Goal: Information Seeking & Learning: Find contact information

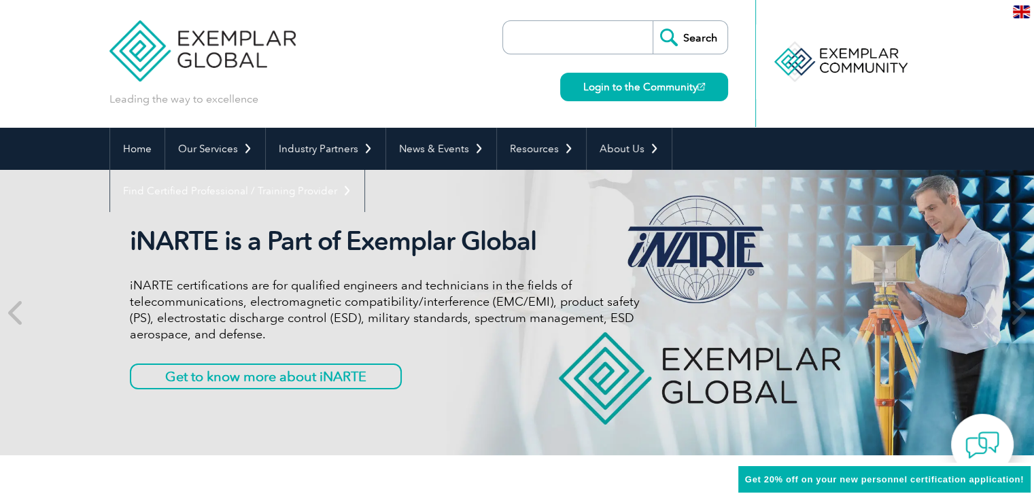
click at [587, 39] on input "search" at bounding box center [581, 37] width 143 height 33
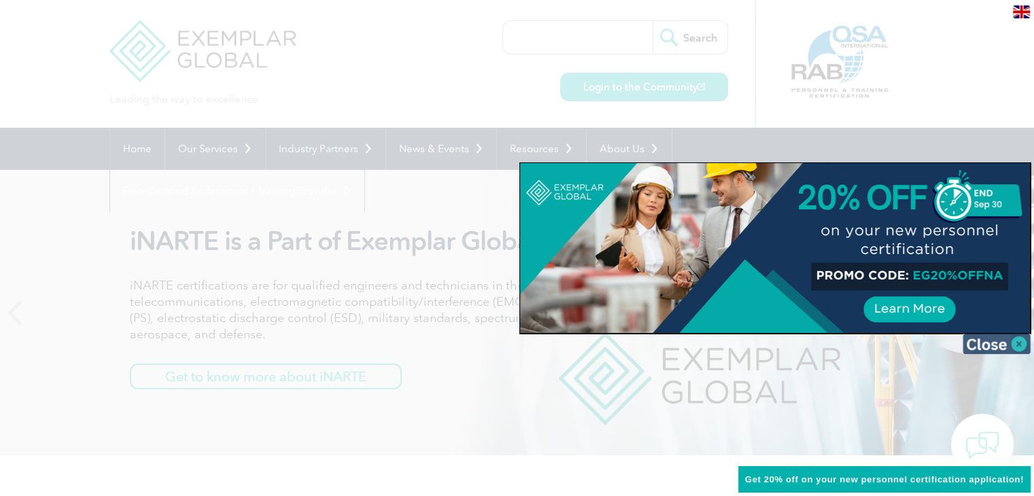
click at [1020, 347] on img at bounding box center [997, 344] width 68 height 20
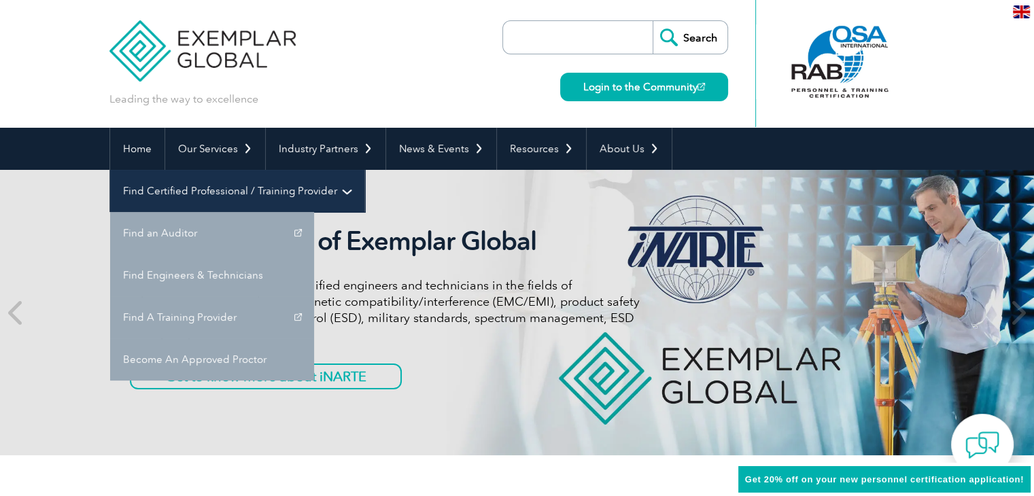
click at [364, 170] on link "Find Certified Professional / Training Provider" at bounding box center [237, 191] width 254 height 42
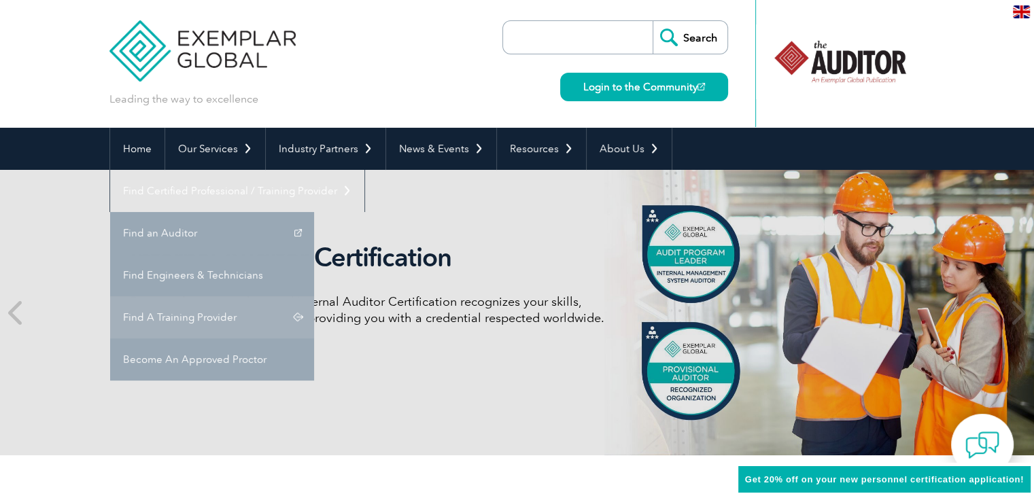
click at [314, 296] on link "Find A Training Provider" at bounding box center [212, 317] width 204 height 42
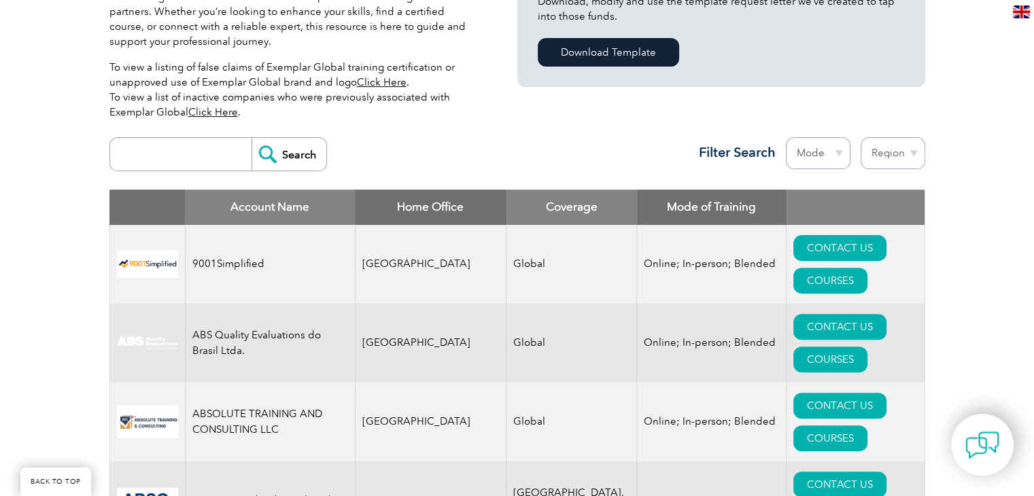
scroll to position [340, 0]
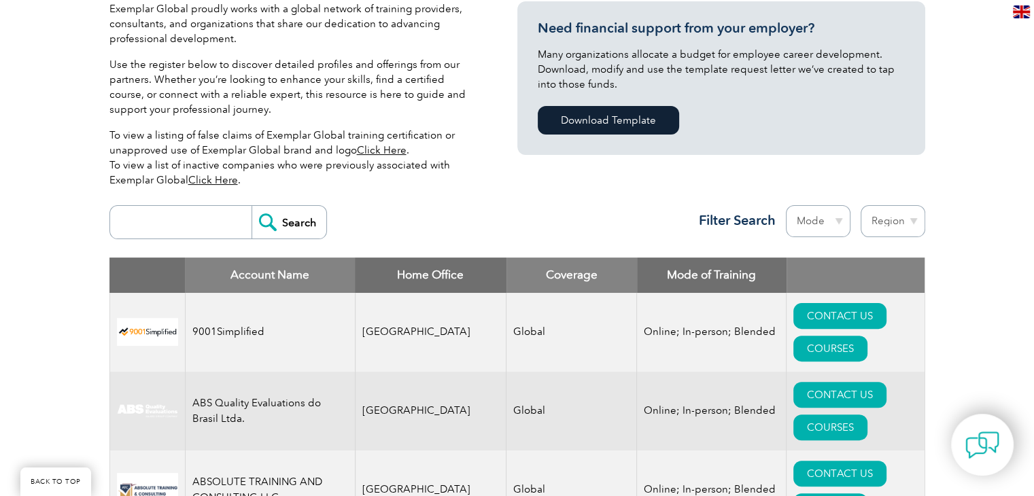
click at [917, 221] on select "Region Australia Bahrain Bangladesh Brazil Canada Colombia Dominican Republic E…" at bounding box center [893, 221] width 65 height 32
click at [838, 218] on select "Mode Online In-person Blended" at bounding box center [818, 221] width 65 height 32
select select "Online"
click at [786, 205] on select "Mode Online In-person Blended" at bounding box center [818, 221] width 65 height 32
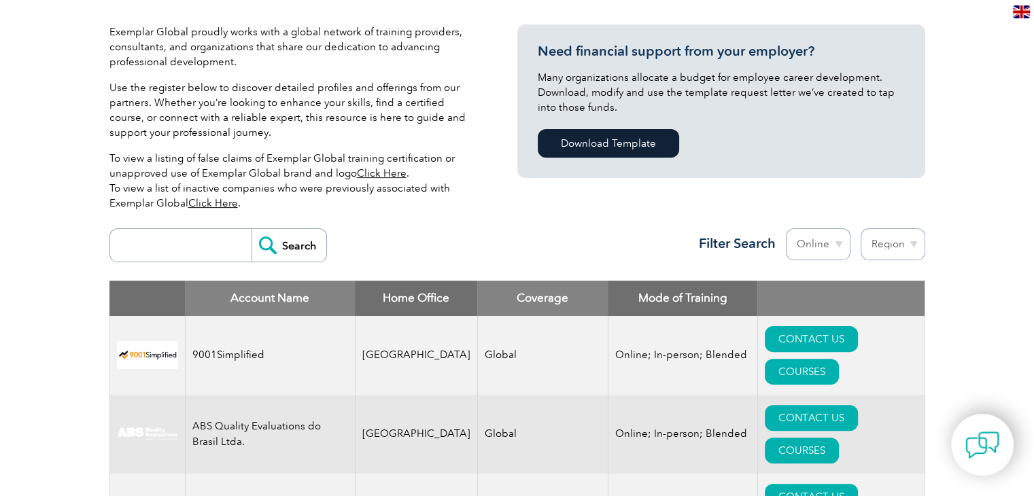
scroll to position [340, 0]
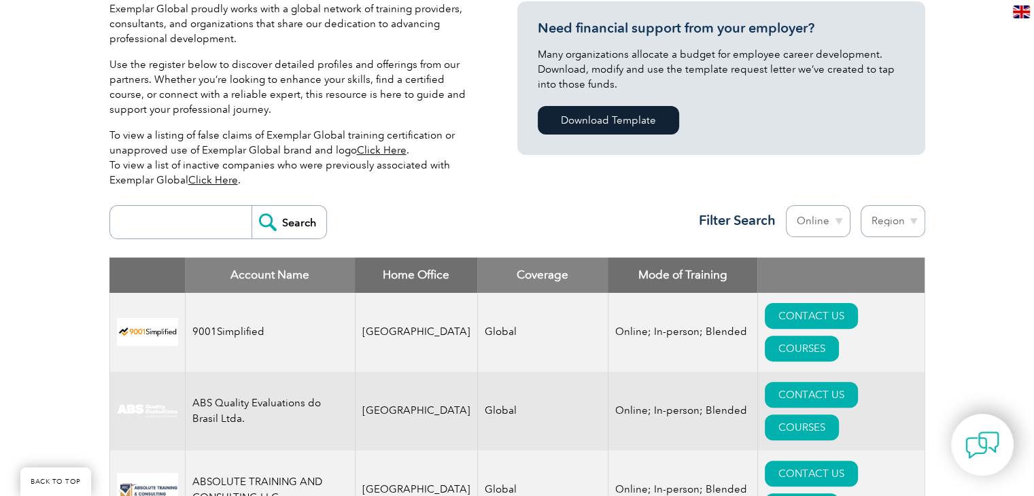
click at [911, 218] on select "Region Australia Bahrain Bangladesh Brazil Canada Colombia Dominican Republic E…" at bounding box center [893, 221] width 65 height 32
select select "[GEOGRAPHIC_DATA]"
click at [861, 205] on select "Region Australia Bahrain Bangladesh Brazil Canada Colombia Dominican Republic E…" at bounding box center [893, 221] width 65 height 32
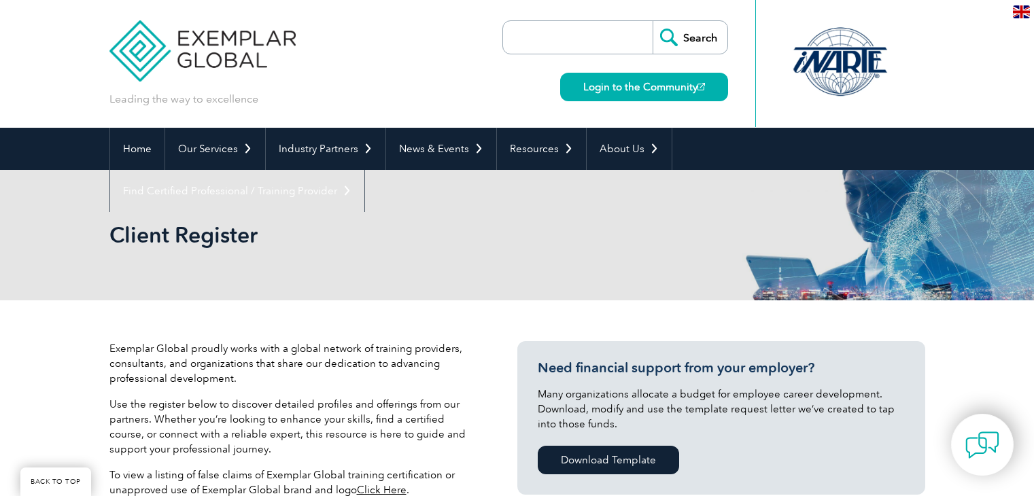
select select "[GEOGRAPHIC_DATA]"
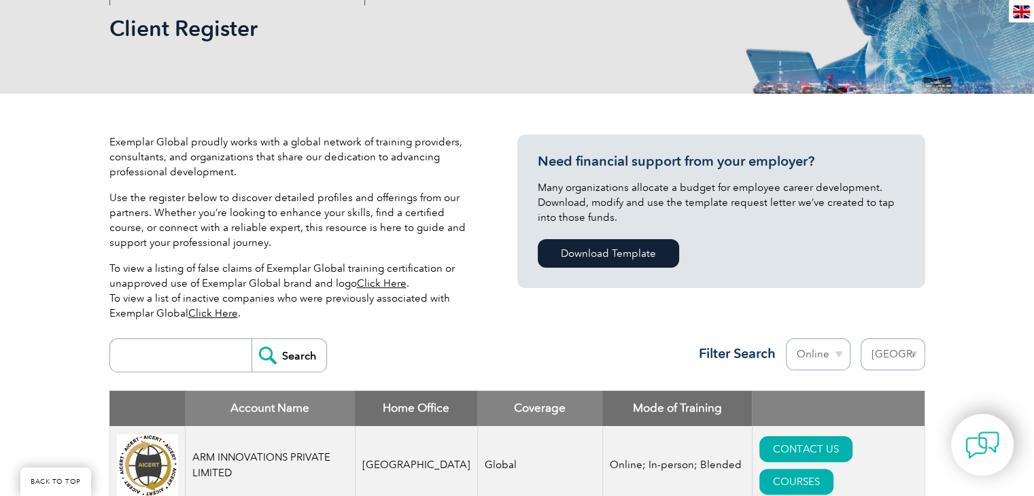
scroll to position [294, 0]
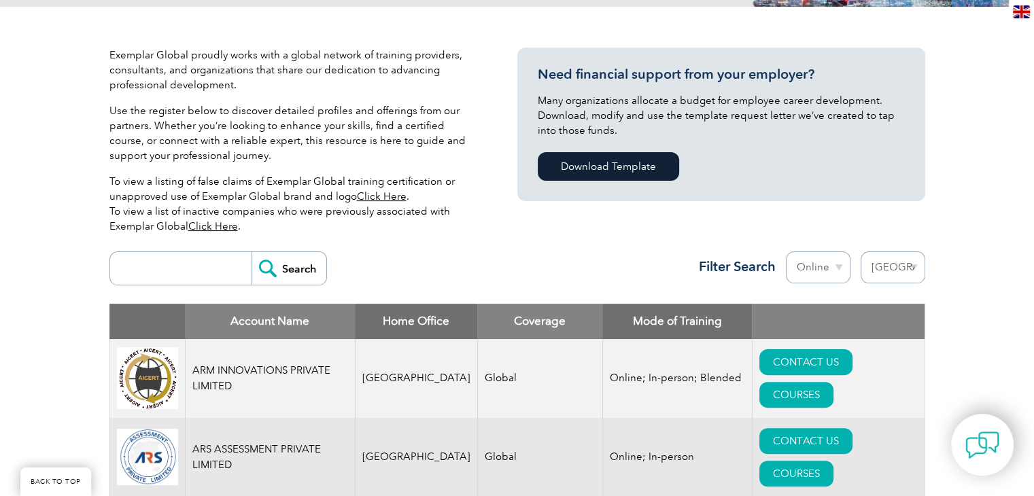
click at [182, 278] on input "search" at bounding box center [184, 268] width 135 height 33
type input "tnv"
click at [277, 267] on input "Search" at bounding box center [289, 268] width 75 height 33
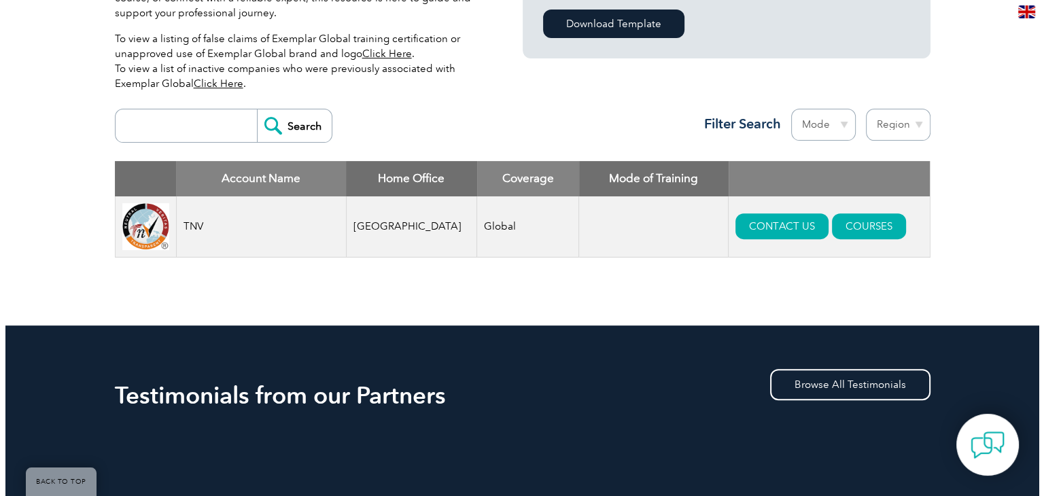
scroll to position [430, 0]
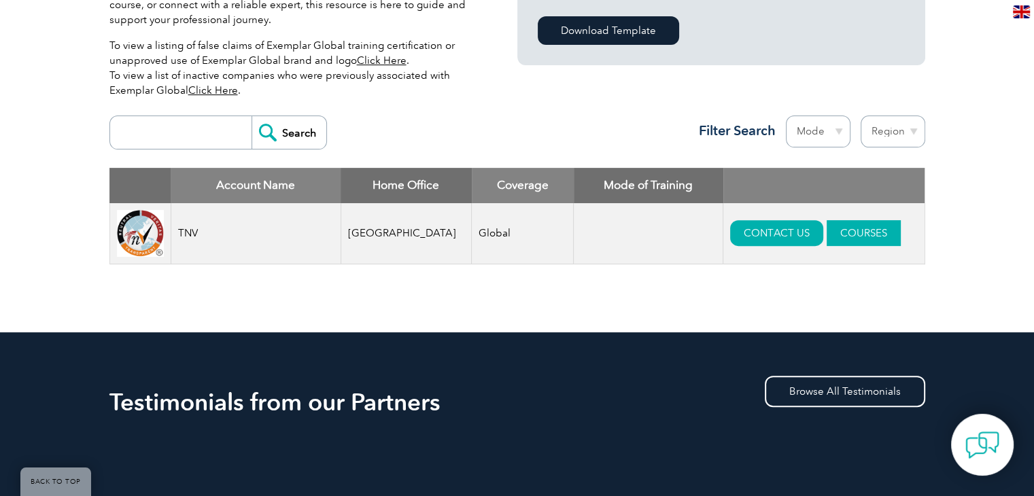
click at [839, 235] on link "COURSES" at bounding box center [864, 233] width 74 height 26
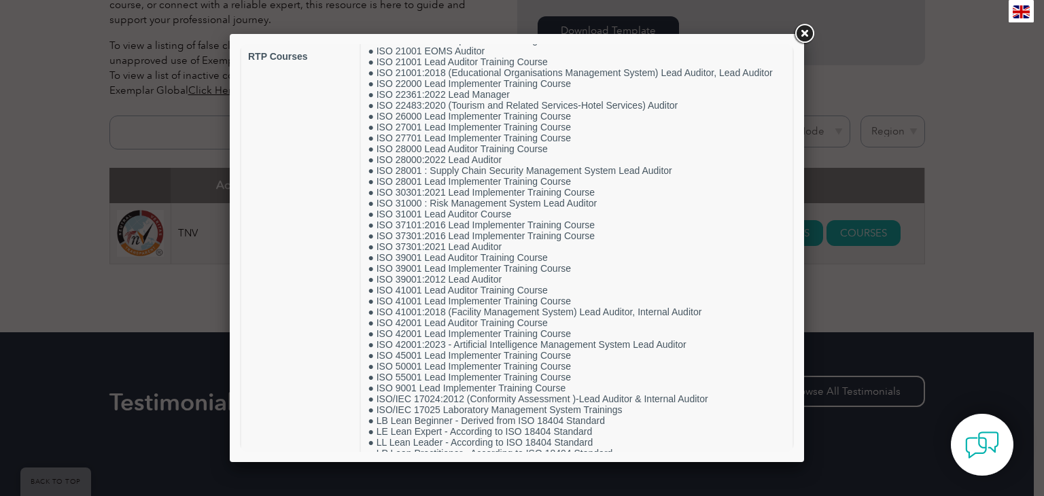
scroll to position [644, 0]
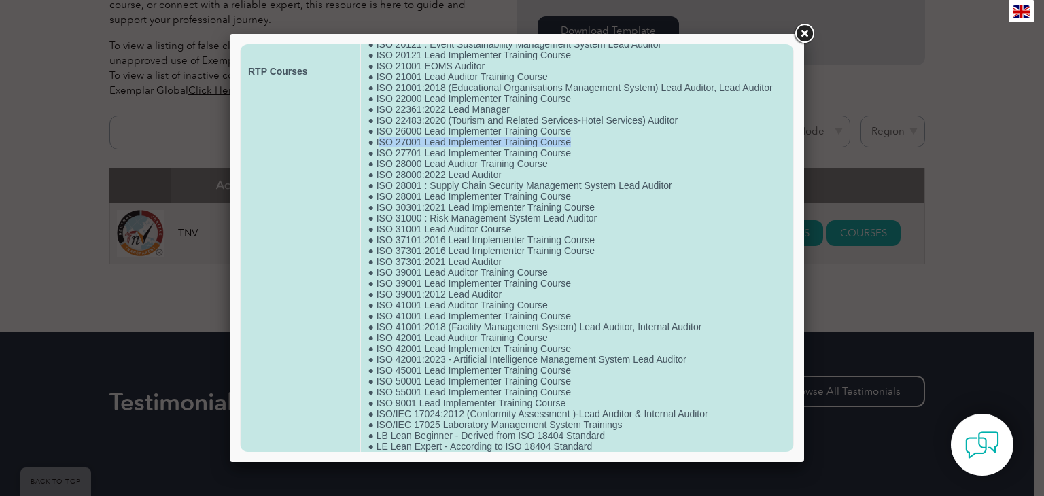
drag, startPoint x: 568, startPoint y: 176, endPoint x: 379, endPoint y: 171, distance: 188.4
click at [379, 171] on td "● ISO 9001 Lead Implementer Training Course ● Certificate Course in Retail Mana…" at bounding box center [577, 71] width 432 height 1248
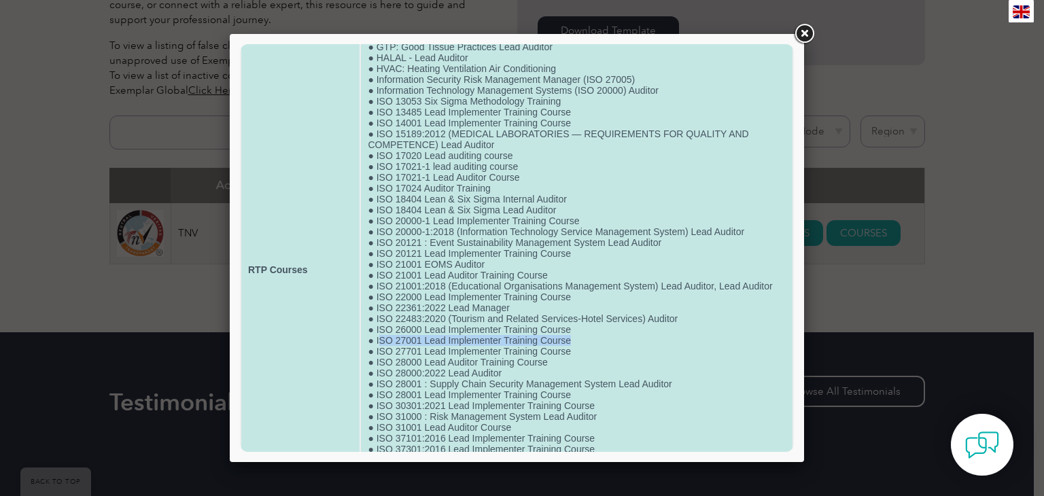
scroll to position [476, 0]
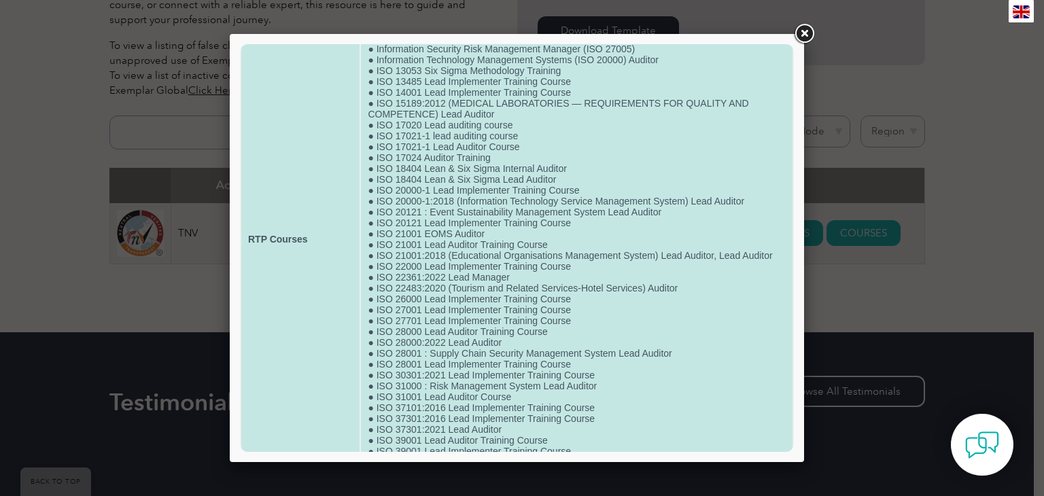
click at [677, 358] on td "● ISO 9001 Lead Implementer Training Course ● Certificate Course in Retail Mana…" at bounding box center [577, 239] width 432 height 1248
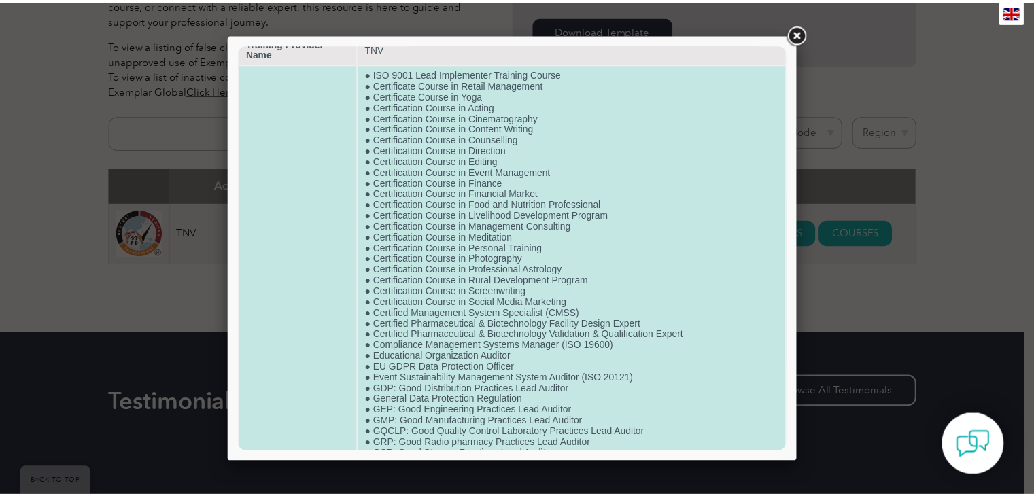
scroll to position [0, 0]
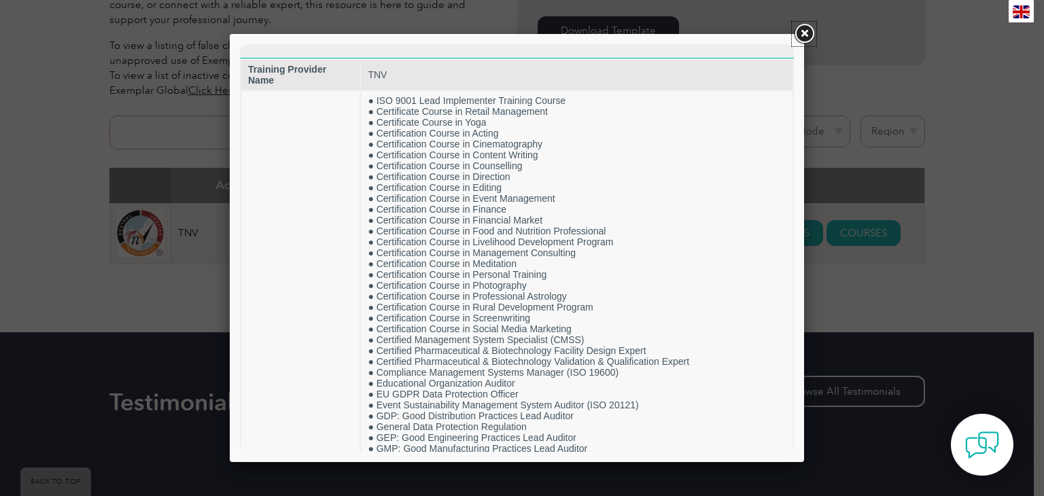
click at [811, 33] on link at bounding box center [804, 34] width 24 height 24
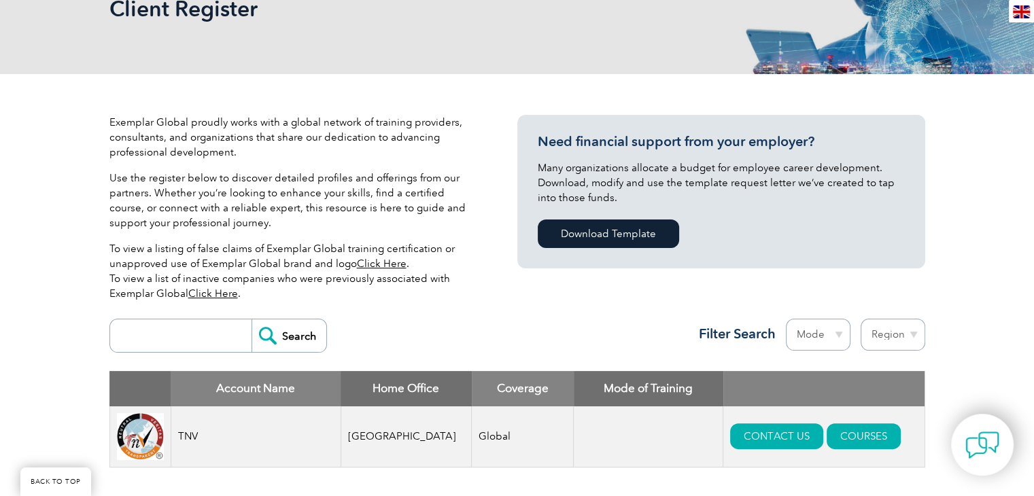
scroll to position [226, 0]
click at [168, 342] on input "search" at bounding box center [184, 336] width 135 height 33
type input "B4Q"
click at [292, 333] on input "Search" at bounding box center [289, 336] width 75 height 33
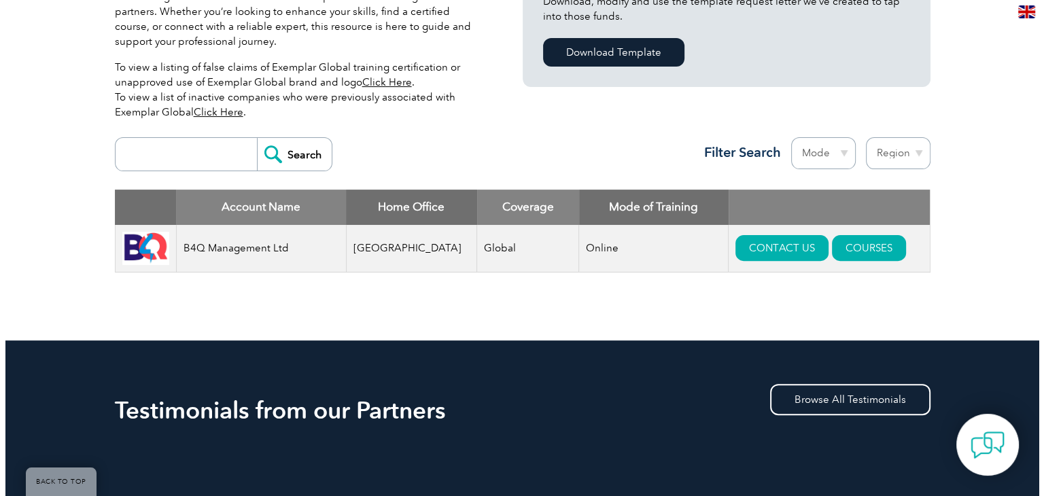
scroll to position [340, 0]
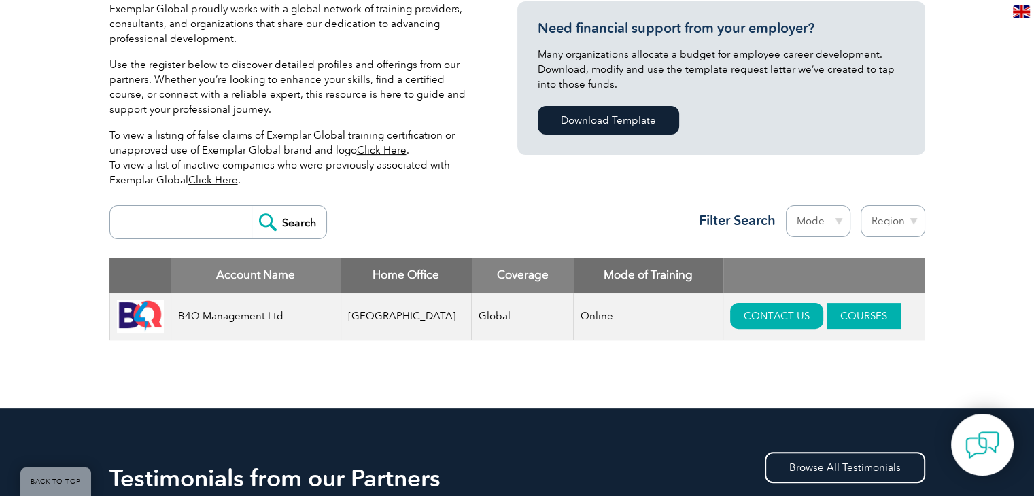
click at [834, 313] on link "COURSES" at bounding box center [864, 316] width 74 height 26
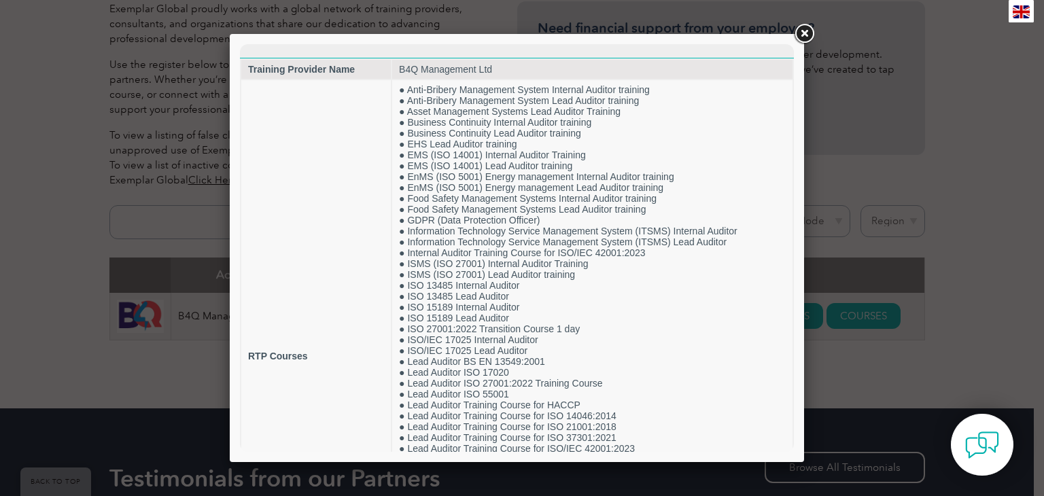
scroll to position [0, 0]
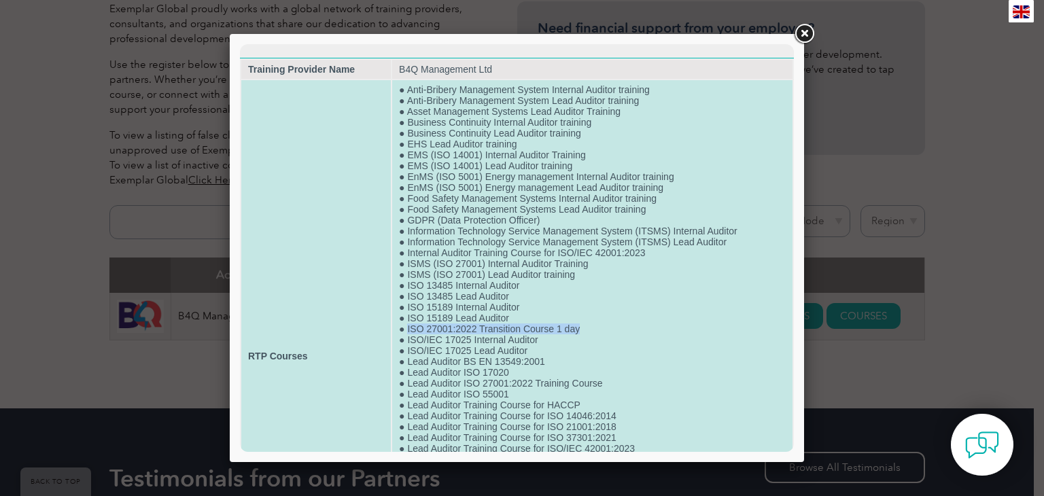
drag, startPoint x: 405, startPoint y: 341, endPoint x: 584, endPoint y: 345, distance: 179.6
click at [584, 345] on td "● Anti-Bribery Management System Internal Auditor training ● Anti-Bribery Manag…" at bounding box center [592, 356] width 401 height 552
click at [590, 360] on td "● Anti-Bribery Management System Internal Auditor training ● Anti-Bribery Manag…" at bounding box center [592, 356] width 401 height 552
drag, startPoint x: 585, startPoint y: 339, endPoint x: 394, endPoint y: 336, distance: 190.4
click at [394, 336] on td "● Anti-Bribery Management System Internal Auditor training ● Anti-Bribery Manag…" at bounding box center [592, 356] width 401 height 552
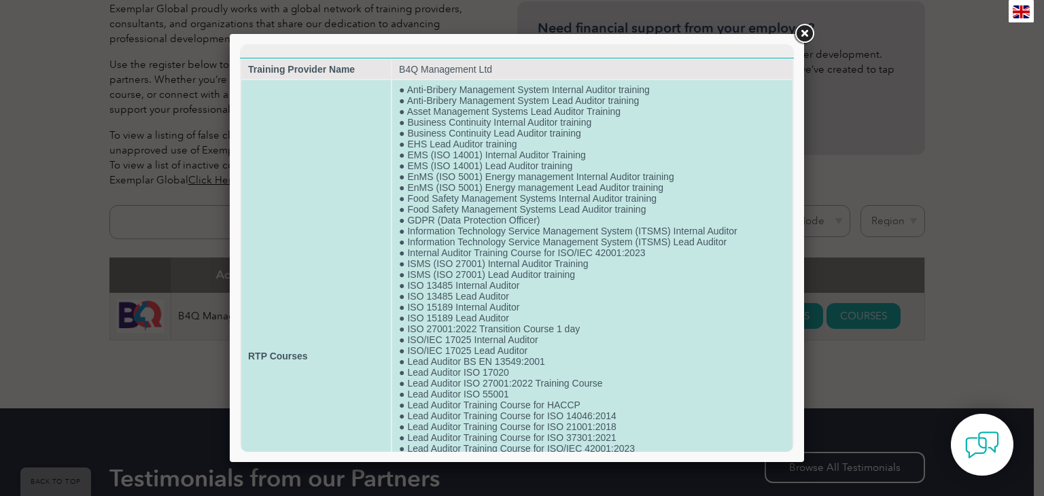
click at [587, 376] on td "● Anti-Bribery Management System Internal Auditor training ● Anti-Bribery Manag…" at bounding box center [592, 356] width 401 height 552
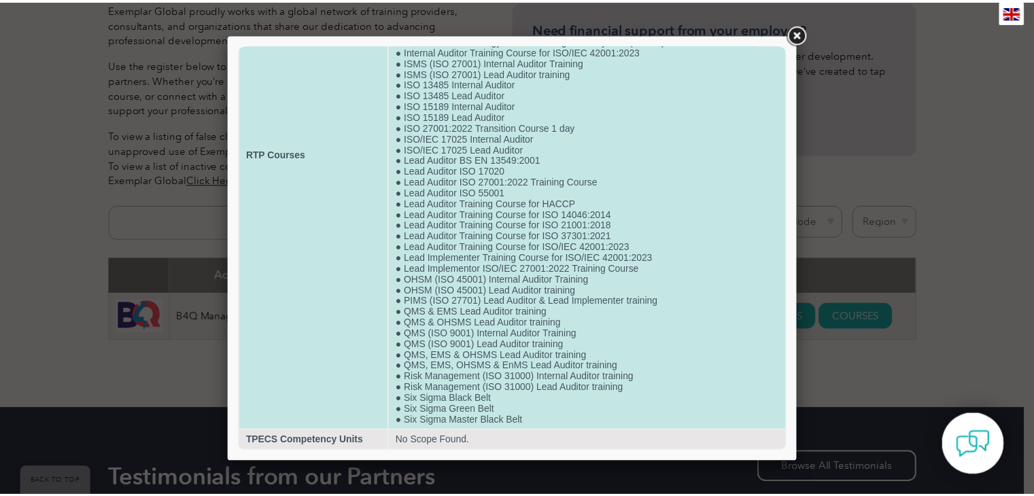
scroll to position [228, 0]
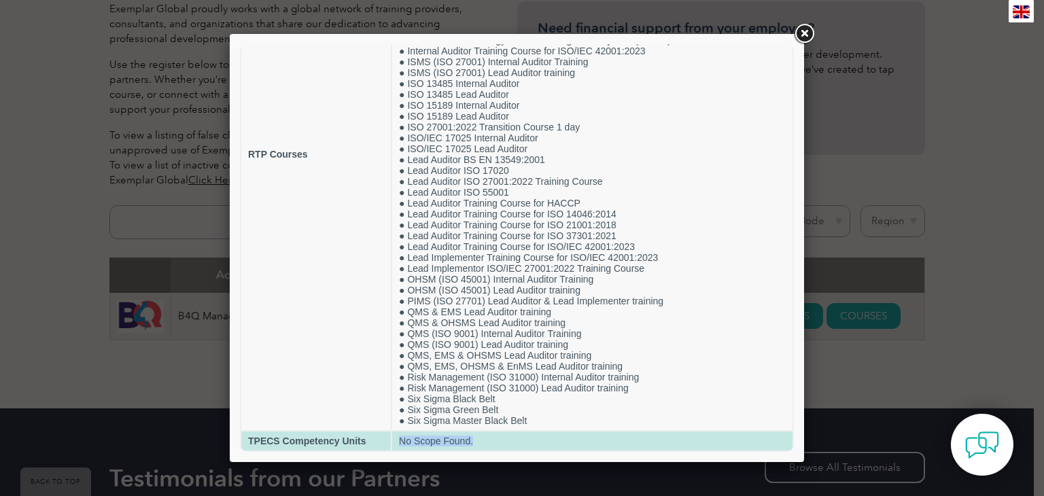
drag, startPoint x: 397, startPoint y: 439, endPoint x: 480, endPoint y: 445, distance: 83.1
click at [480, 445] on td "No Scope Found." at bounding box center [592, 441] width 401 height 19
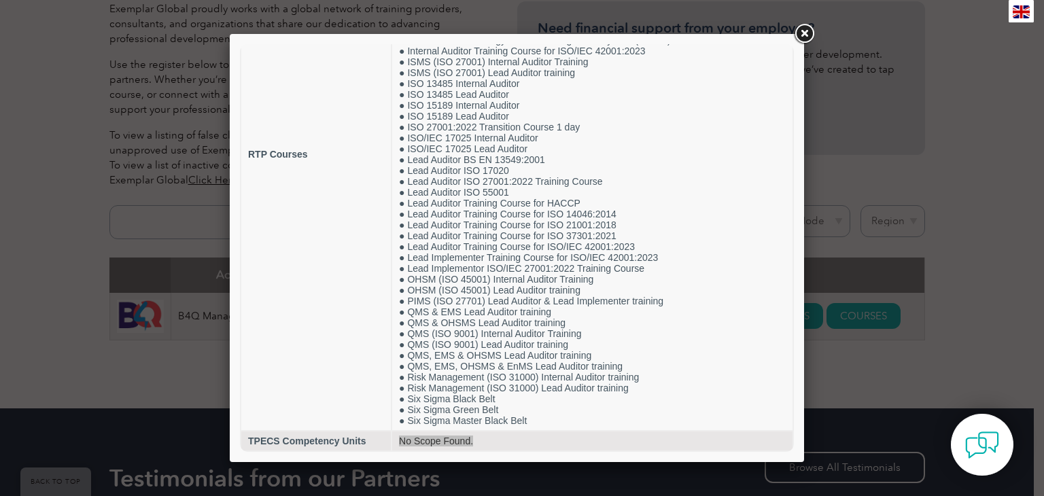
click at [806, 37] on link at bounding box center [804, 34] width 24 height 24
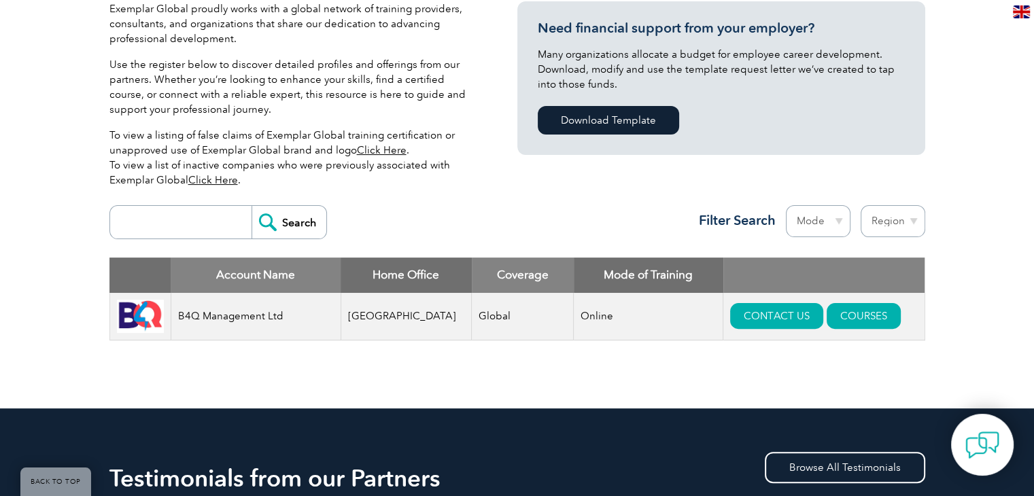
click at [212, 229] on input "search" at bounding box center [184, 222] width 135 height 33
type input "tnv"
click at [288, 228] on input "Search" at bounding box center [289, 222] width 75 height 33
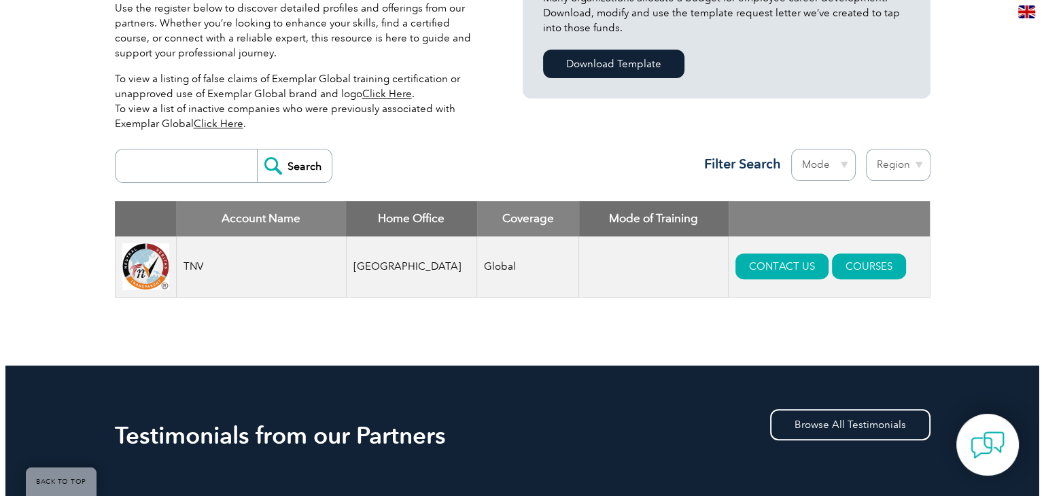
scroll to position [408, 0]
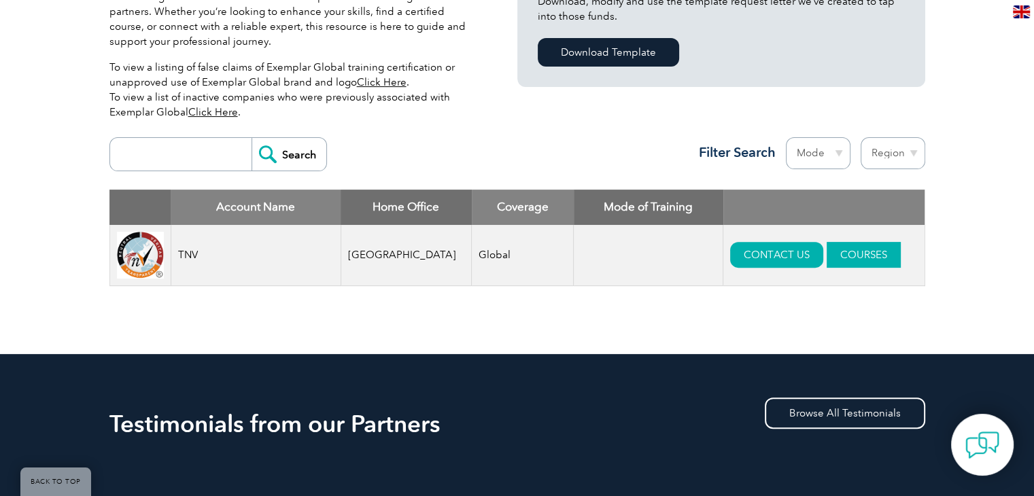
click at [827, 256] on link "COURSES" at bounding box center [864, 255] width 74 height 26
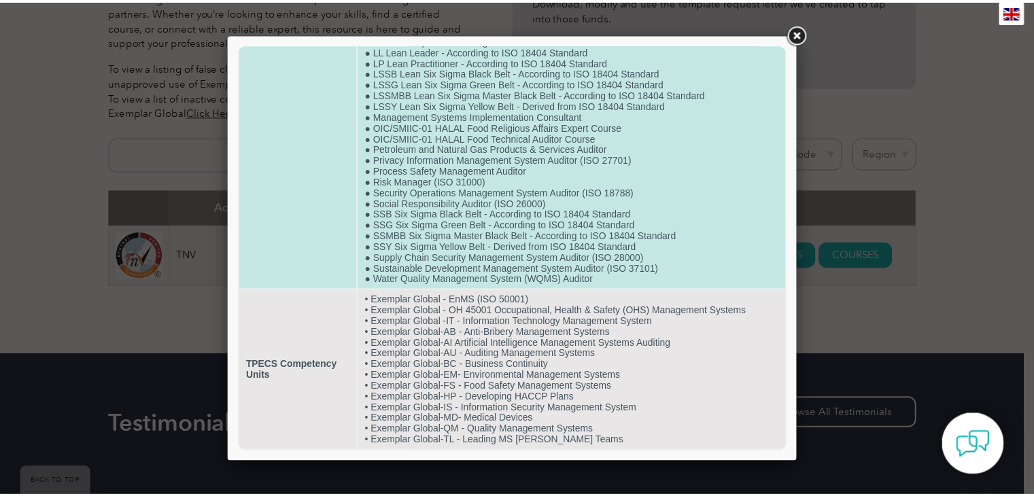
scroll to position [1120, 0]
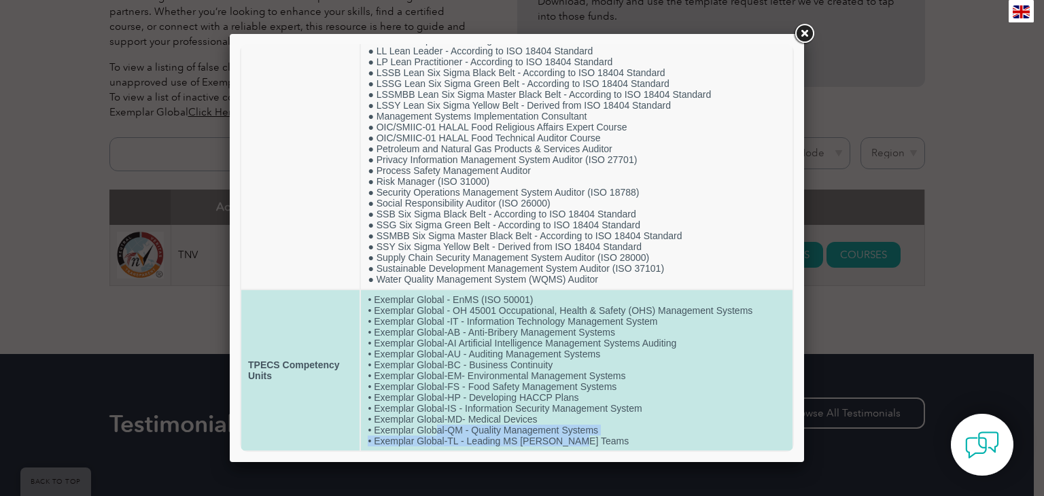
drag, startPoint x: 567, startPoint y: 441, endPoint x: 435, endPoint y: 433, distance: 132.2
click at [435, 433] on td "• Exemplar Global - EnMS (ISO 50001) • Exemplar Global - OH 45001 Occupational,…" at bounding box center [577, 370] width 432 height 160
click at [653, 382] on td "• Exemplar Global - EnMS (ISO 50001) • Exemplar Global - OH 45001 Occupational,…" at bounding box center [577, 370] width 432 height 160
drag, startPoint x: 641, startPoint y: 408, endPoint x: 367, endPoint y: 410, distance: 274.1
click at [367, 410] on td "• Exemplar Global - EnMS (ISO 50001) • Exemplar Global - OH 45001 Occupational,…" at bounding box center [577, 370] width 432 height 160
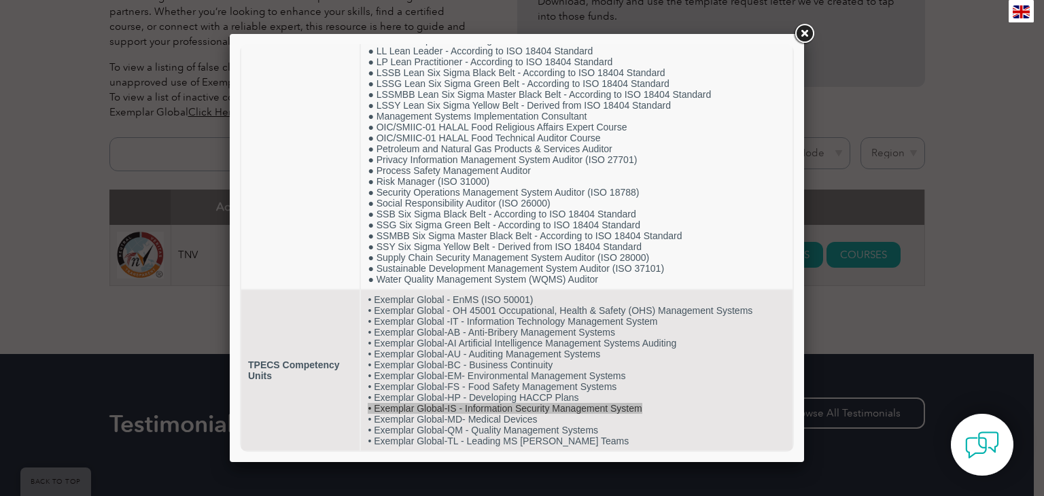
click at [801, 43] on link at bounding box center [804, 34] width 24 height 24
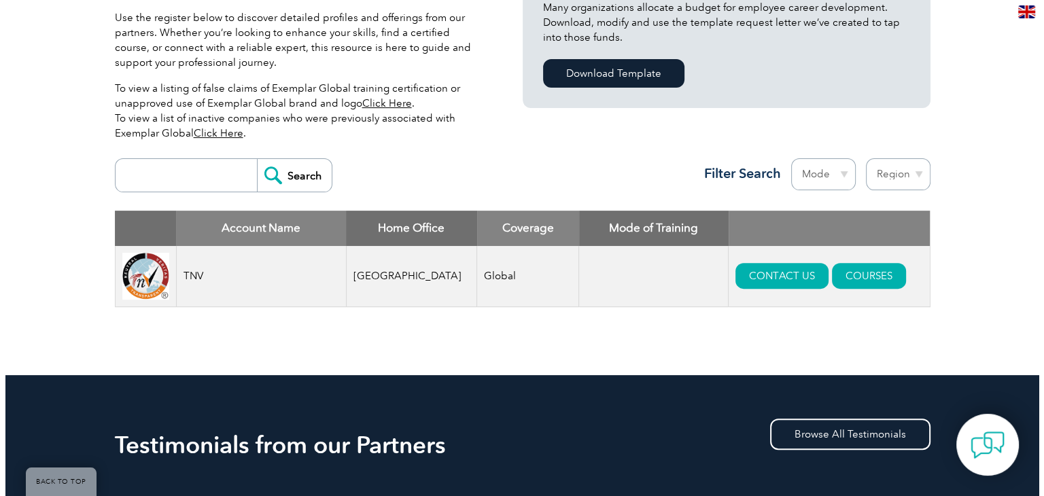
scroll to position [408, 0]
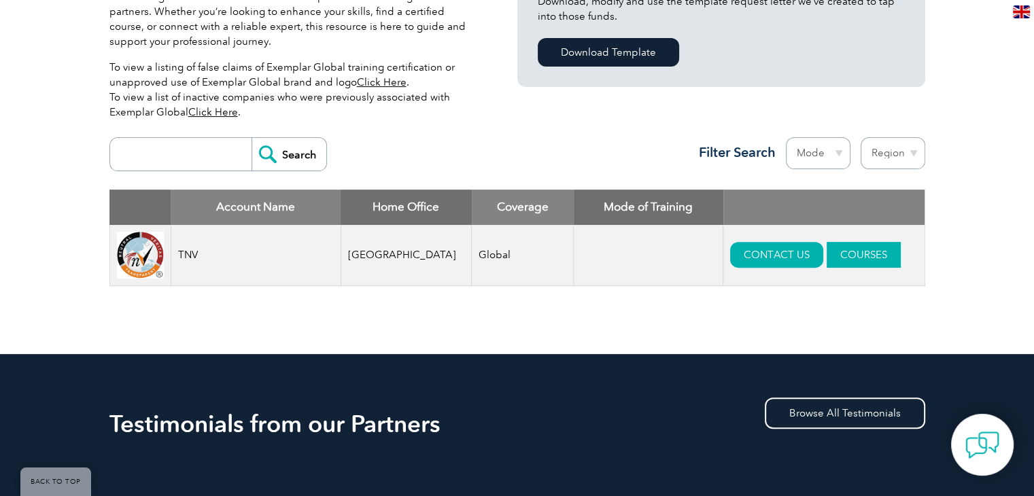
click at [836, 256] on link "COURSES" at bounding box center [864, 255] width 74 height 26
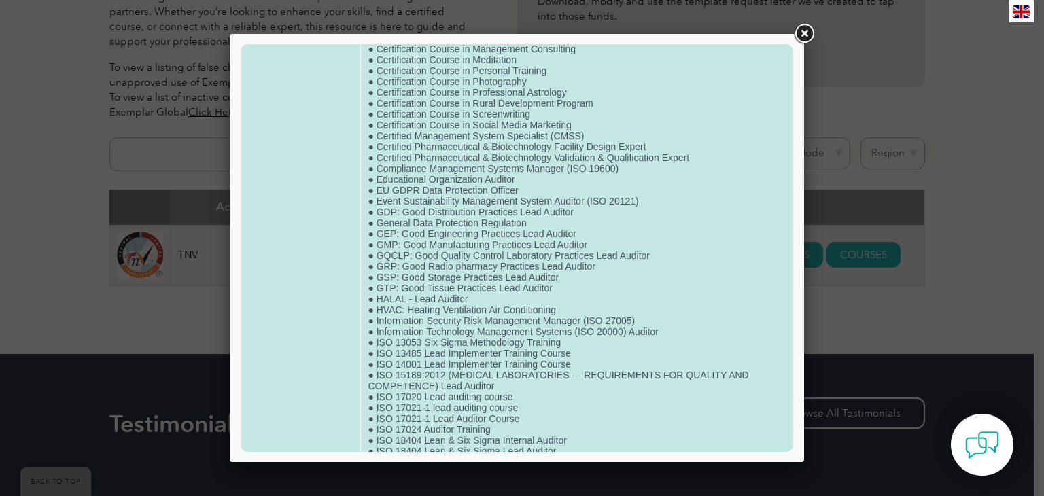
scroll to position [272, 0]
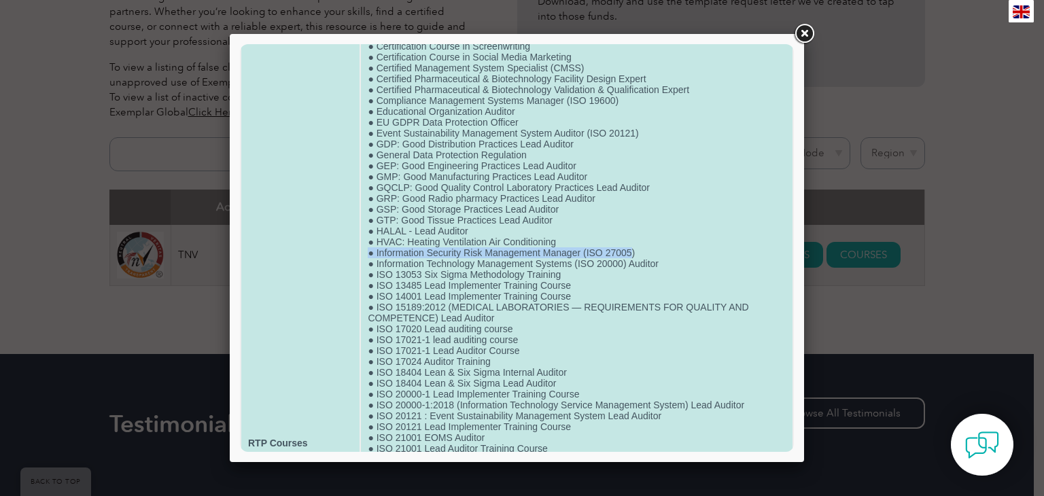
drag, startPoint x: 630, startPoint y: 275, endPoint x: 362, endPoint y: 272, distance: 268.6
click at [362, 272] on td "● ISO 9001 Lead Implementer Training Course ● Certificate Course in Retail Mana…" at bounding box center [577, 443] width 432 height 1248
click at [502, 303] on td "● ISO 9001 Lead Implementer Training Course ● Certificate Course in Retail Mana…" at bounding box center [577, 443] width 432 height 1248
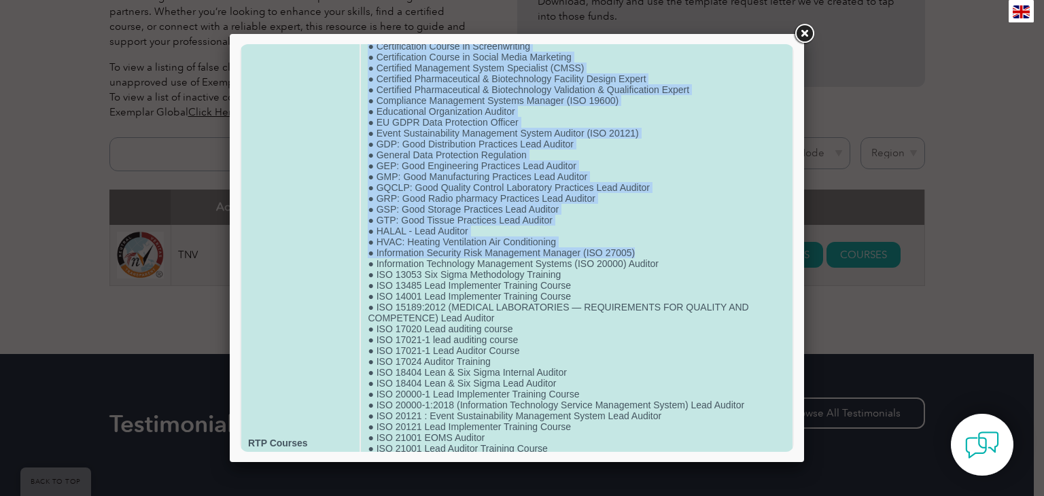
drag, startPoint x: 672, startPoint y: 279, endPoint x: 315, endPoint y: 280, distance: 357.0
click at [315, 280] on tr "RTP Courses ● ISO 9001 Lead Implementer Training Course ● Certificate Course in…" at bounding box center [516, 443] width 551 height 1248
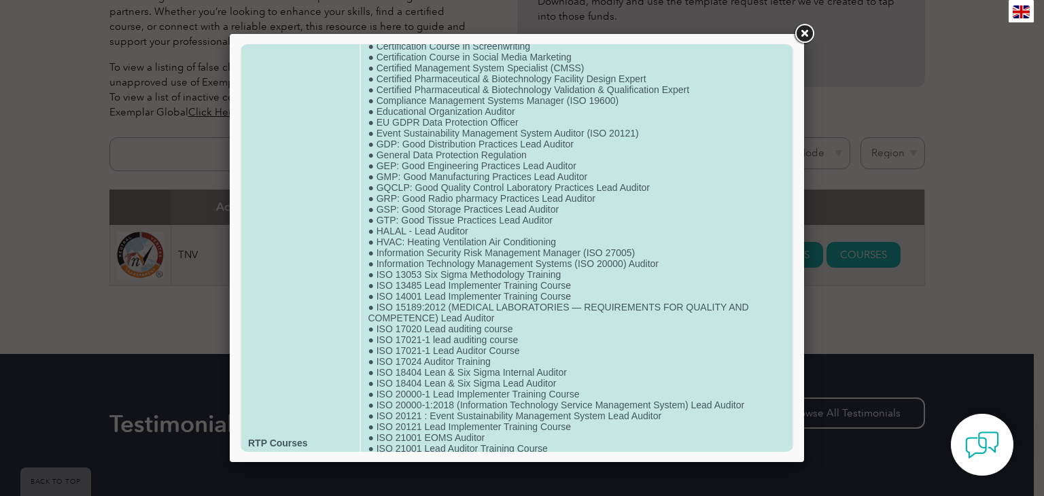
click at [482, 313] on td "● ISO 9001 Lead Implementer Training Course ● Certificate Course in Retail Mana…" at bounding box center [577, 443] width 432 height 1248
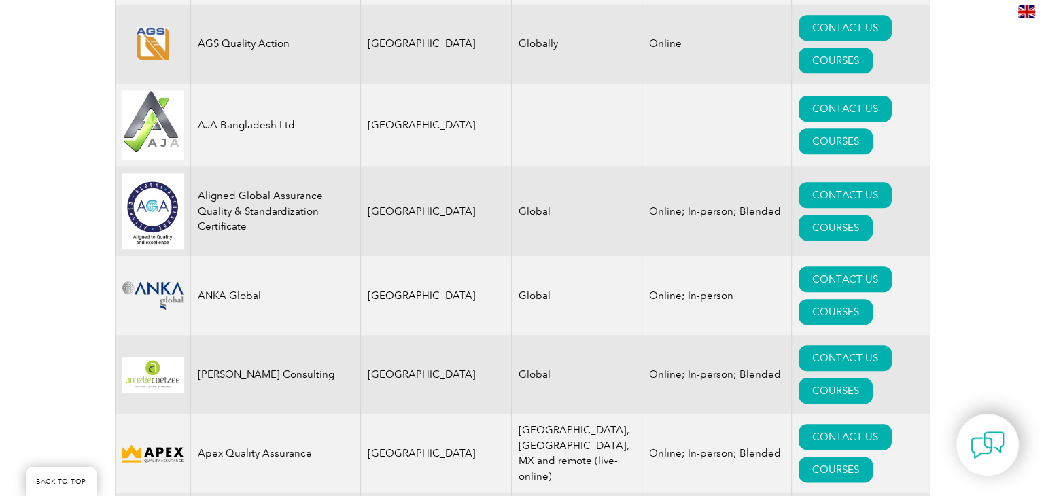
scroll to position [1632, 0]
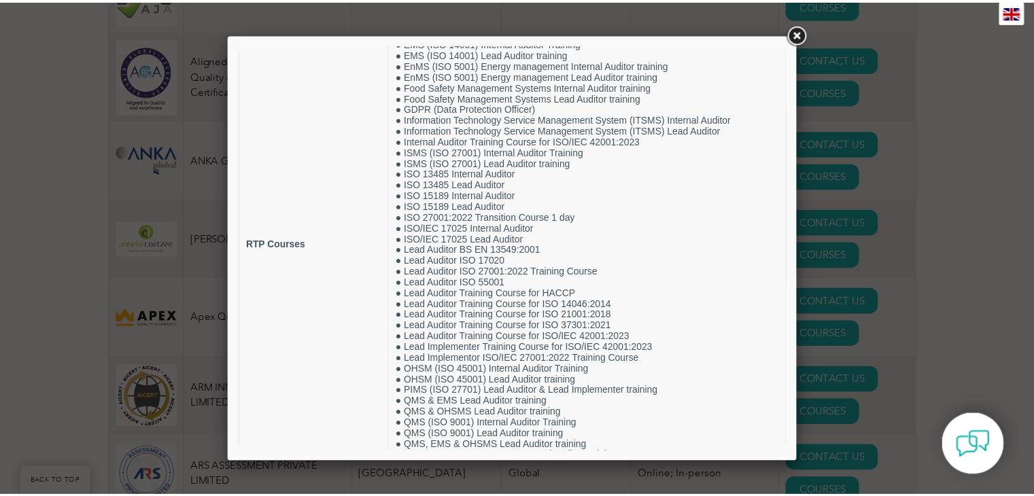
scroll to position [92, 0]
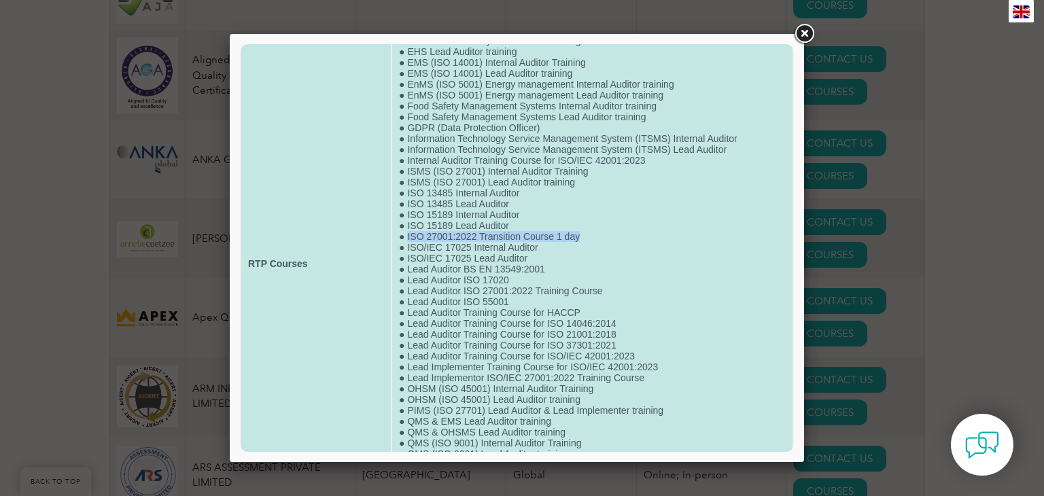
drag, startPoint x: 403, startPoint y: 251, endPoint x: 606, endPoint y: 245, distance: 202.7
click at [606, 245] on td "● Anti-Bribery Management System Internal Auditor training ● Anti-Bribery Manag…" at bounding box center [592, 264] width 401 height 552
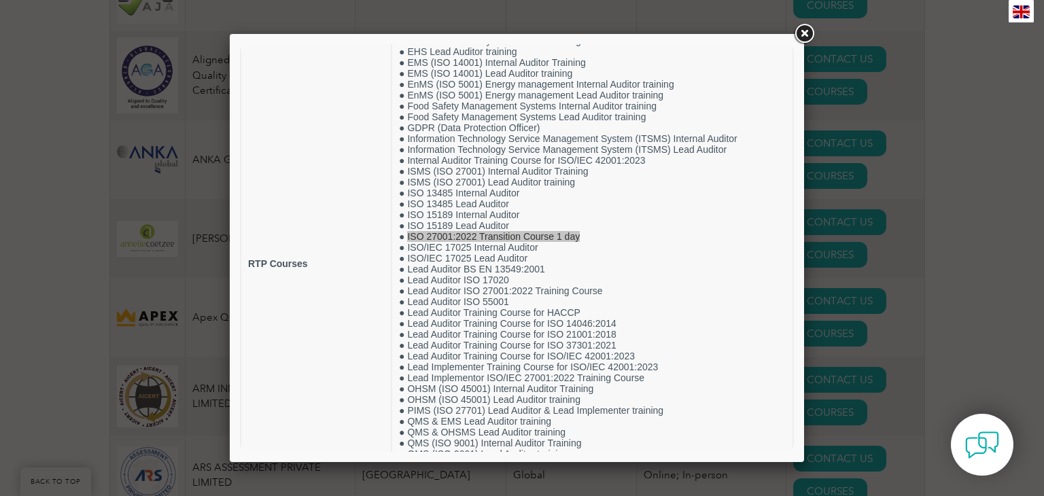
click at [810, 35] on link at bounding box center [804, 34] width 24 height 24
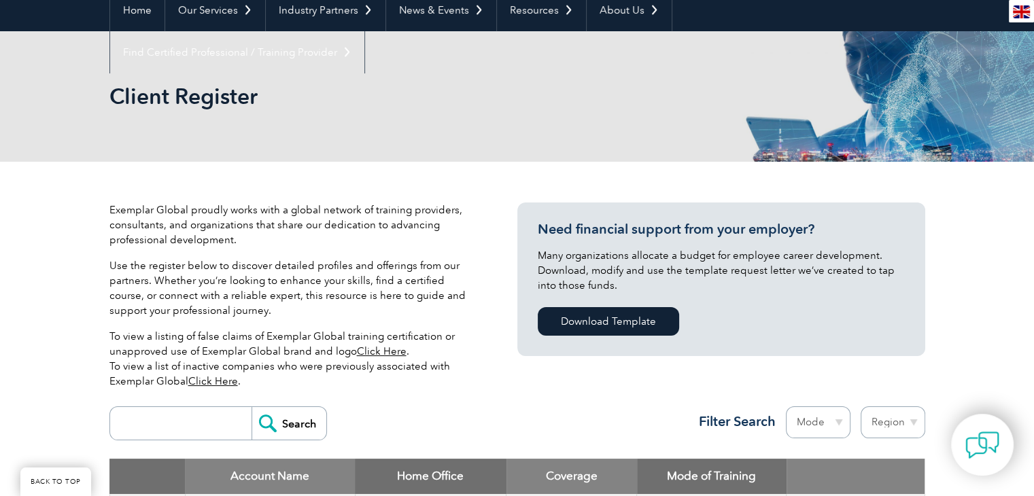
scroll to position [408, 0]
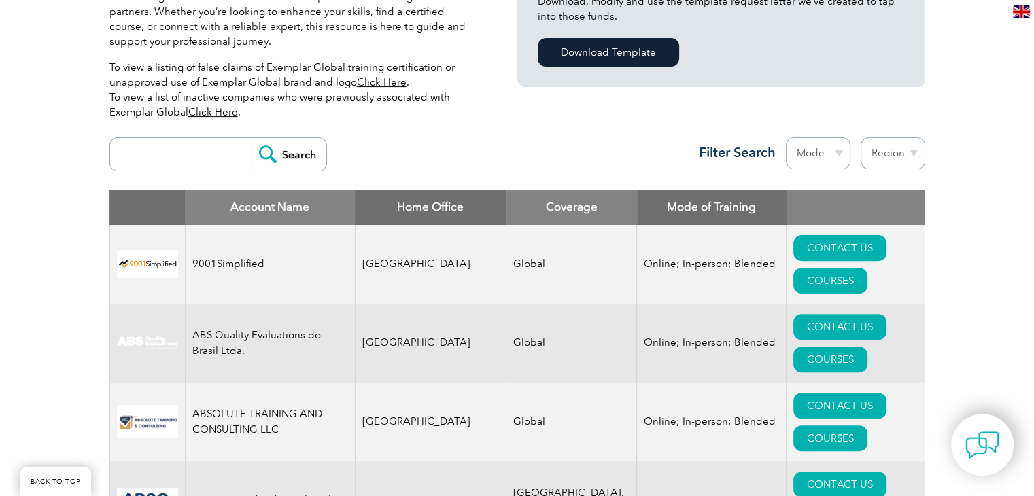
click at [914, 158] on select "Region Australia Bahrain Bangladesh Brazil Canada Colombia Dominican Republic E…" at bounding box center [893, 153] width 65 height 32
select select "[GEOGRAPHIC_DATA]"
click at [861, 137] on select "Region Australia Bahrain Bangladesh Brazil Canada Colombia Dominican Republic E…" at bounding box center [893, 153] width 65 height 32
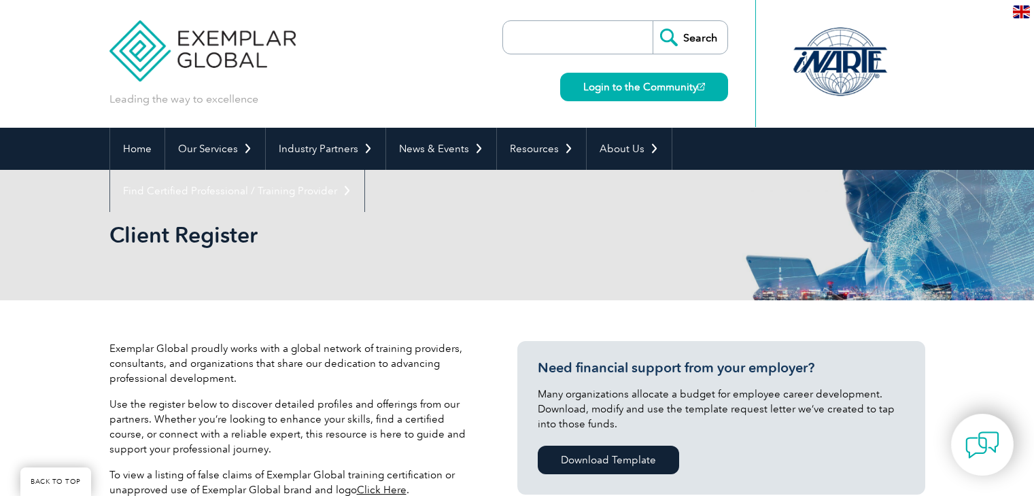
select select "[GEOGRAPHIC_DATA]"
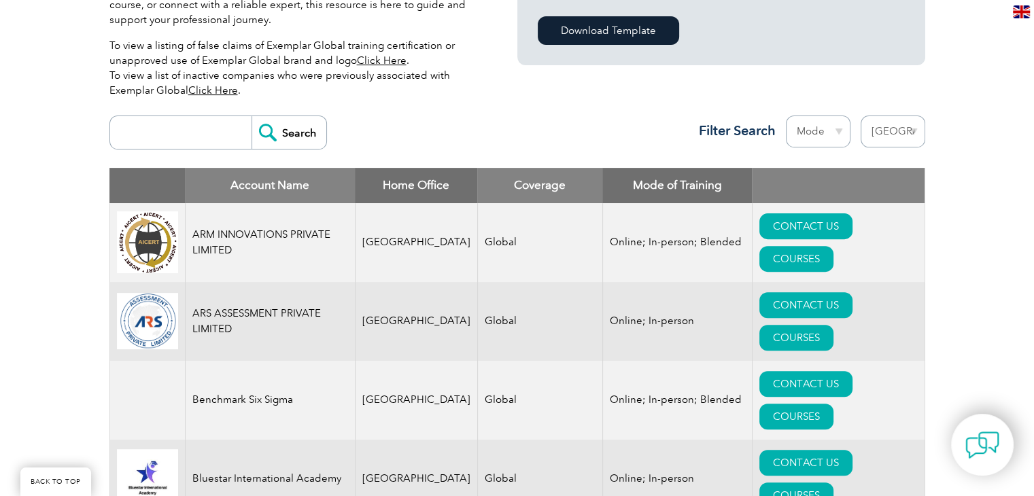
scroll to position [498, 0]
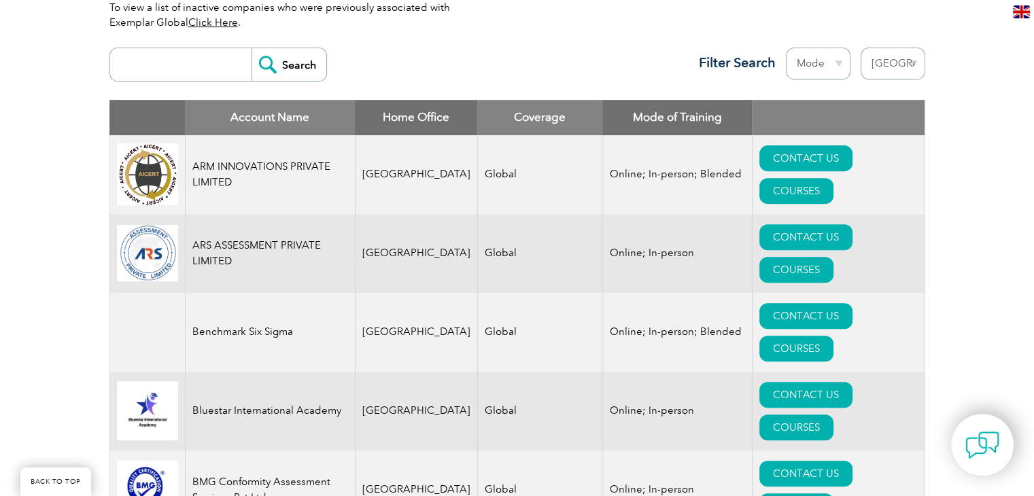
click at [158, 69] on input "search" at bounding box center [184, 64] width 135 height 33
type input "QRO"
click at [252, 48] on input "Search" at bounding box center [289, 64] width 75 height 33
click at [289, 70] on input "Search" at bounding box center [289, 64] width 75 height 33
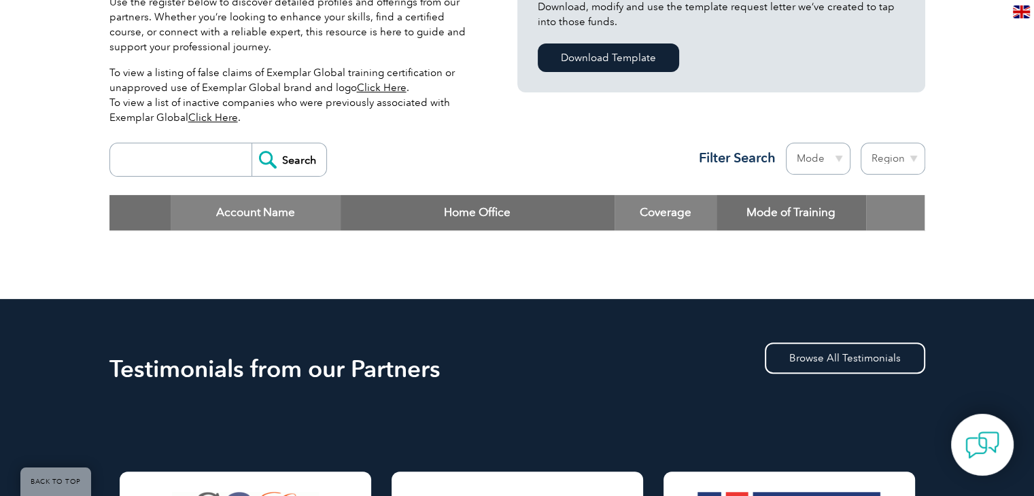
scroll to position [340, 0]
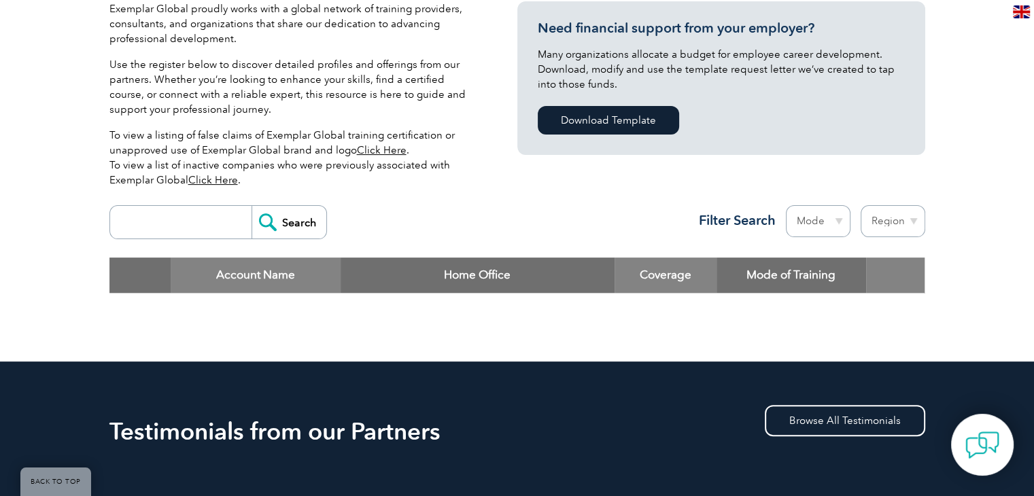
click at [201, 228] on input "search" at bounding box center [184, 222] width 135 height 33
type input "tnv"
click at [279, 233] on input "Search" at bounding box center [289, 222] width 75 height 33
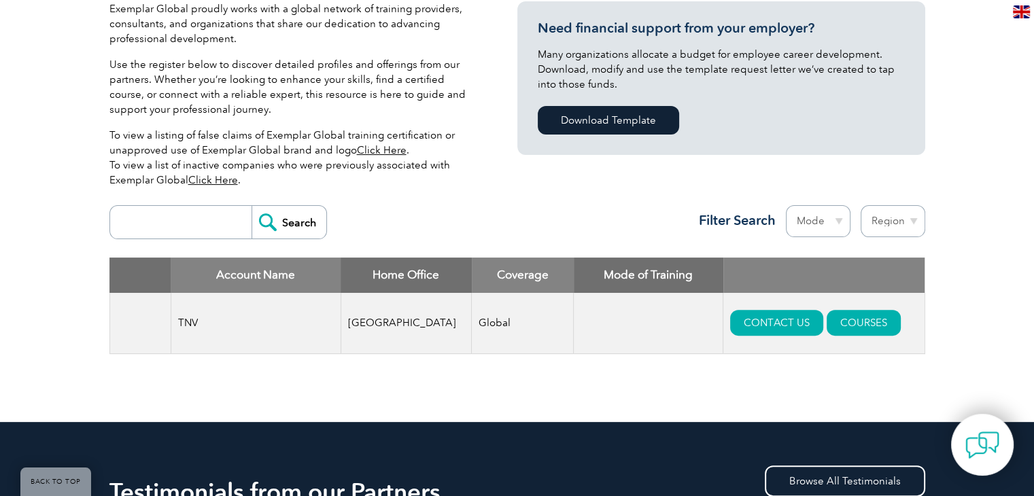
scroll to position [272, 0]
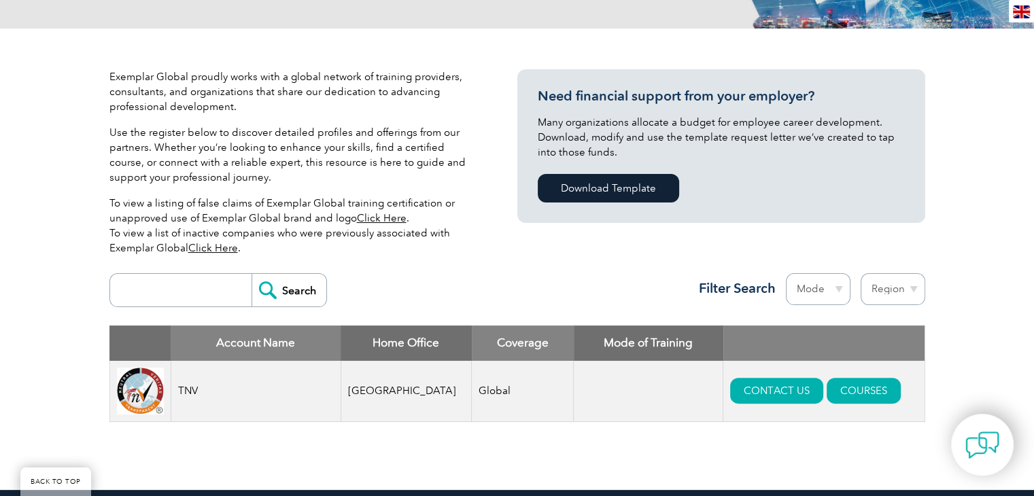
click at [163, 287] on input "search" at bounding box center [184, 290] width 135 height 33
type input "B4Q"
click at [289, 287] on input "Search" at bounding box center [289, 290] width 75 height 33
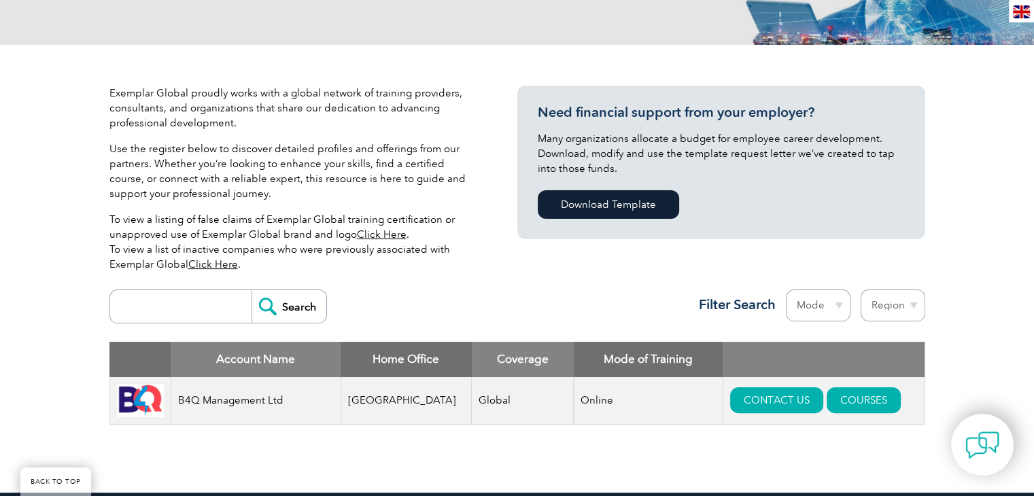
scroll to position [340, 0]
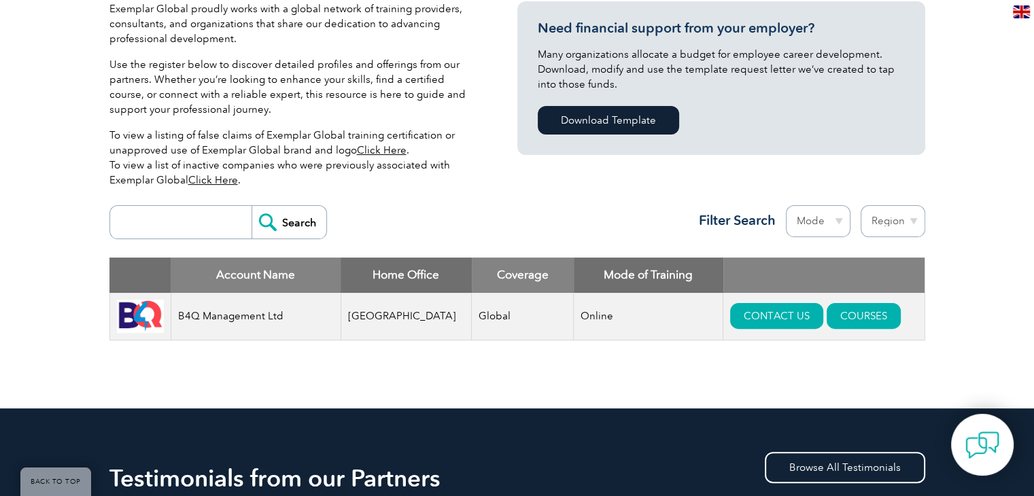
click at [184, 229] on input "search" at bounding box center [184, 222] width 135 height 33
type input "GLOBAL ASSOCIATION"
click at [299, 213] on input "Search" at bounding box center [289, 222] width 75 height 33
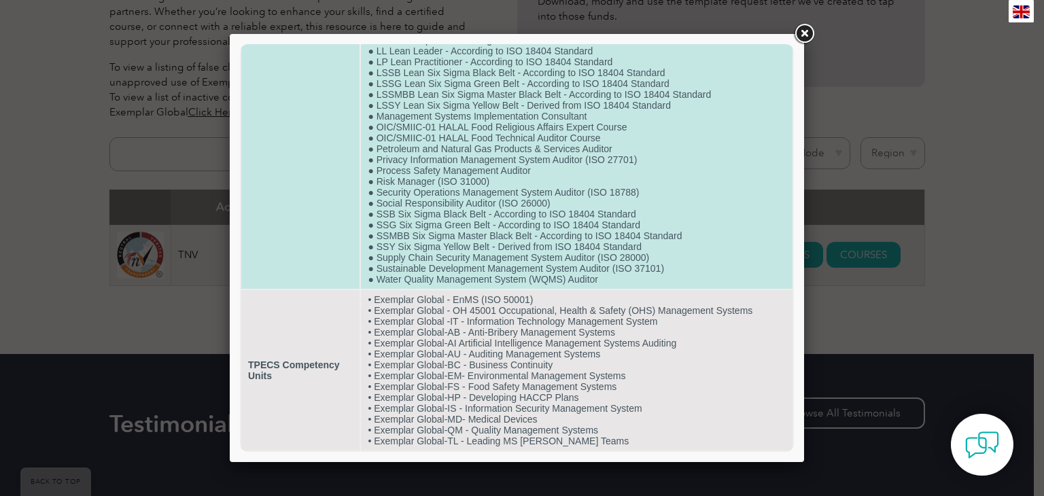
scroll to position [1120, 0]
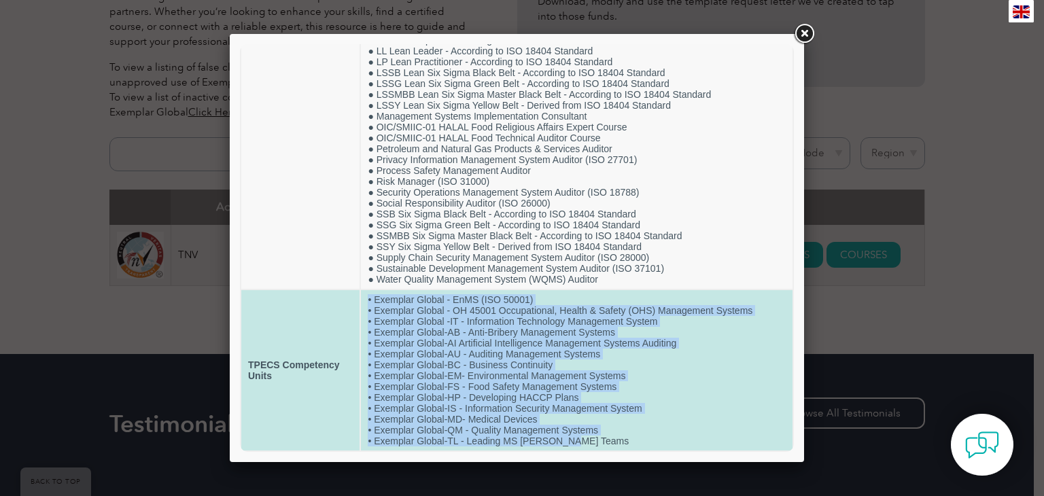
drag, startPoint x: 560, startPoint y: 441, endPoint x: 367, endPoint y: 294, distance: 242.6
click at [367, 294] on td "• Exemplar Global - EnMS (ISO 50001) • Exemplar Global - OH 45001 Occupational,…" at bounding box center [577, 370] width 432 height 160
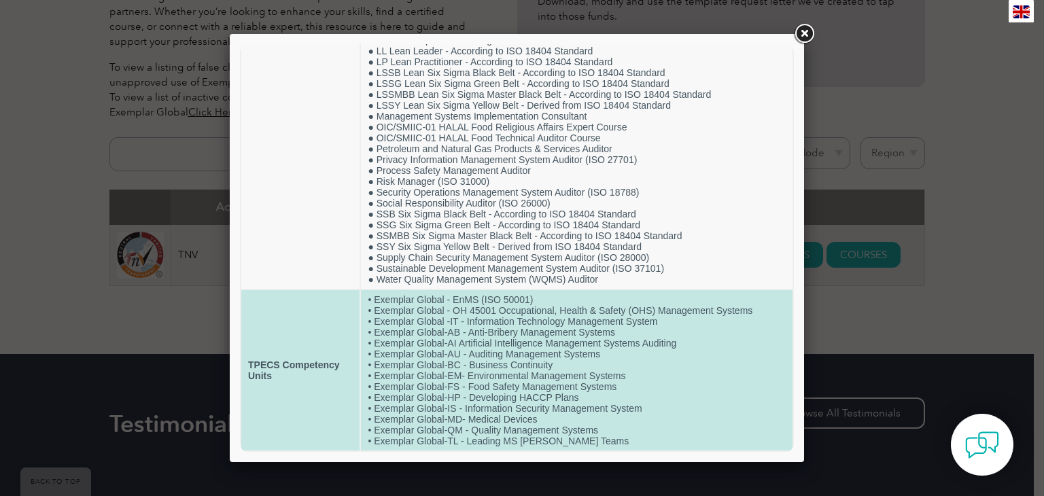
click at [351, 313] on td "TPECS Competency Units" at bounding box center [300, 370] width 118 height 160
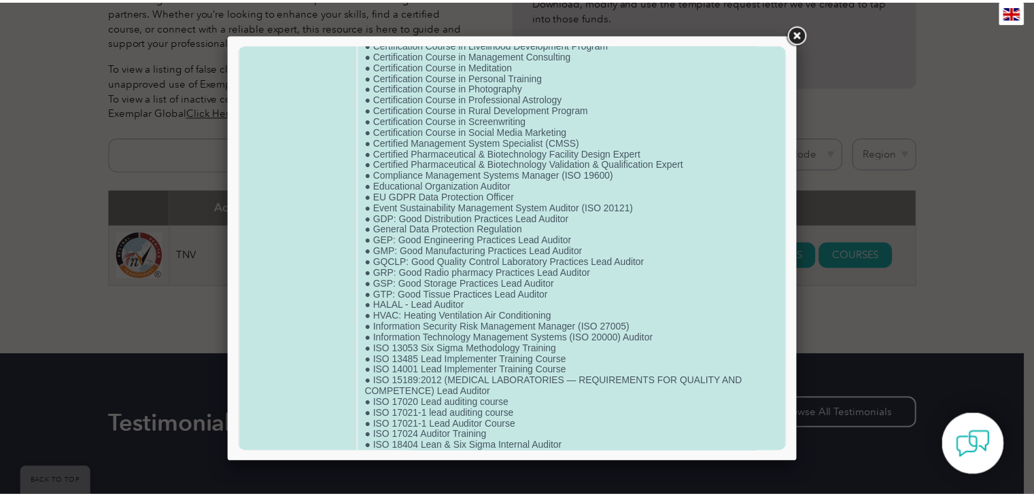
scroll to position [168, 0]
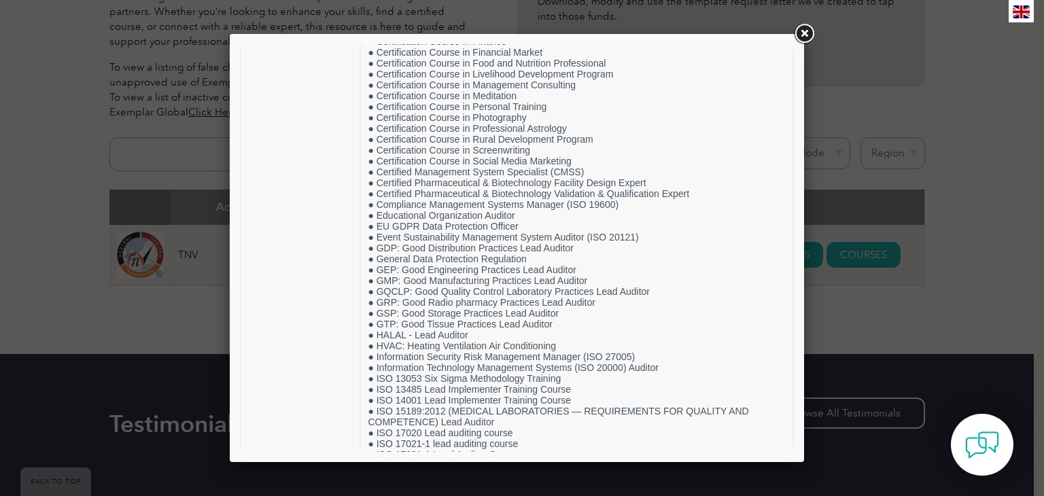
click at [808, 33] on link at bounding box center [804, 34] width 24 height 24
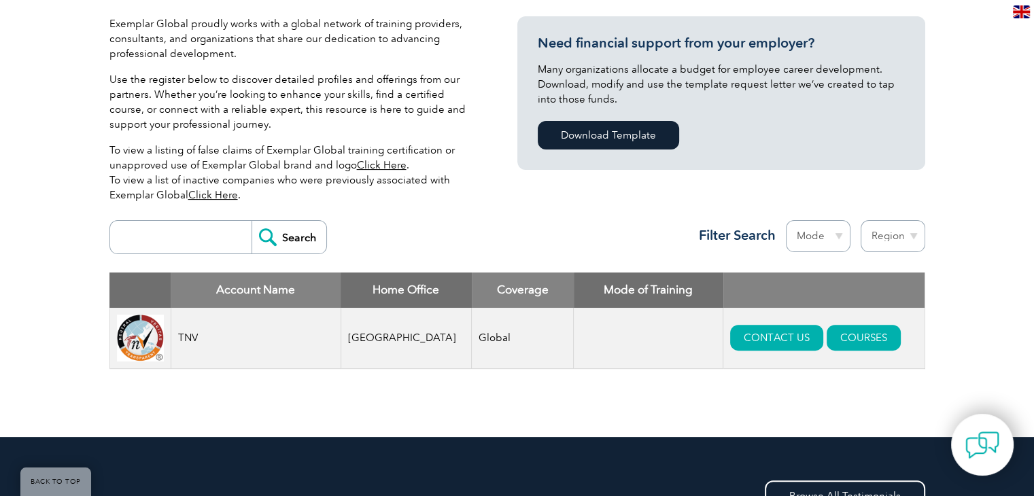
scroll to position [340, 0]
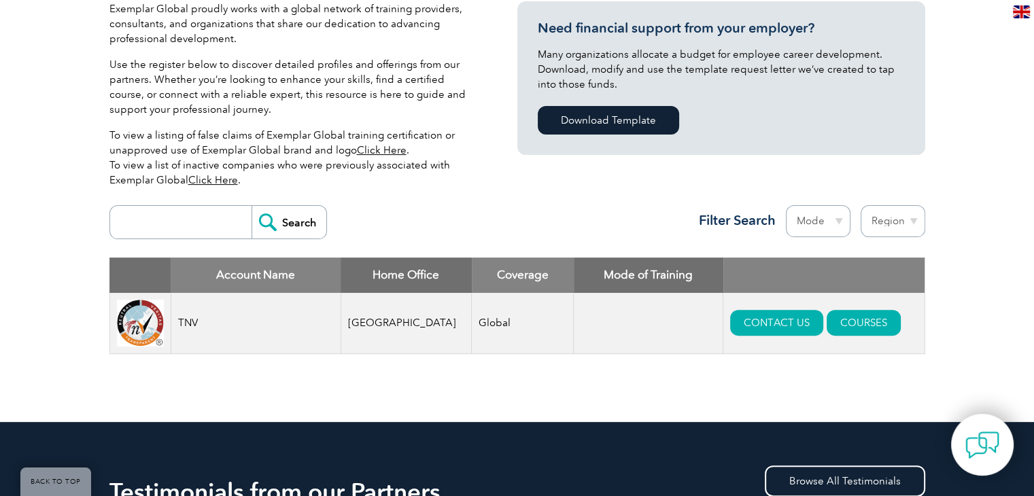
click at [159, 228] on input "search" at bounding box center [184, 222] width 135 height 33
type input "B4Q"
click at [289, 214] on input "Search" at bounding box center [289, 222] width 75 height 33
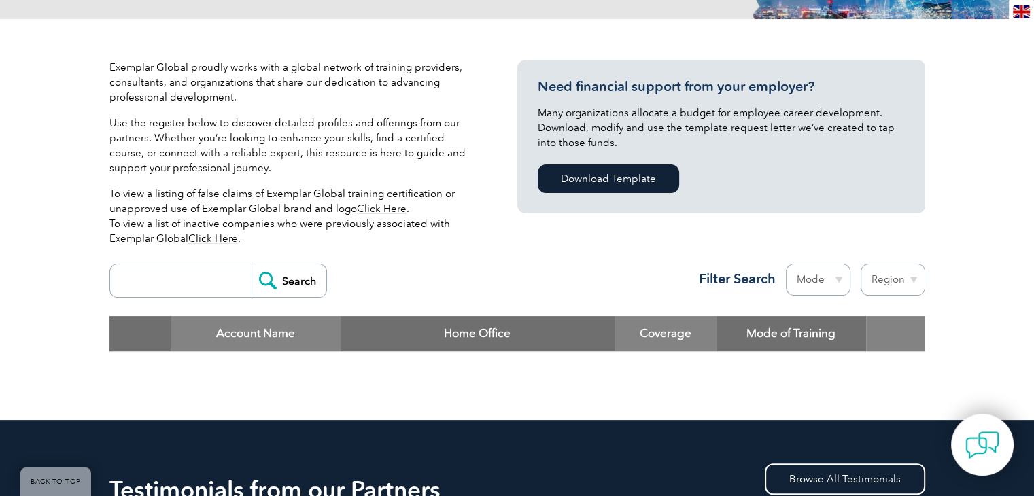
scroll to position [272, 0]
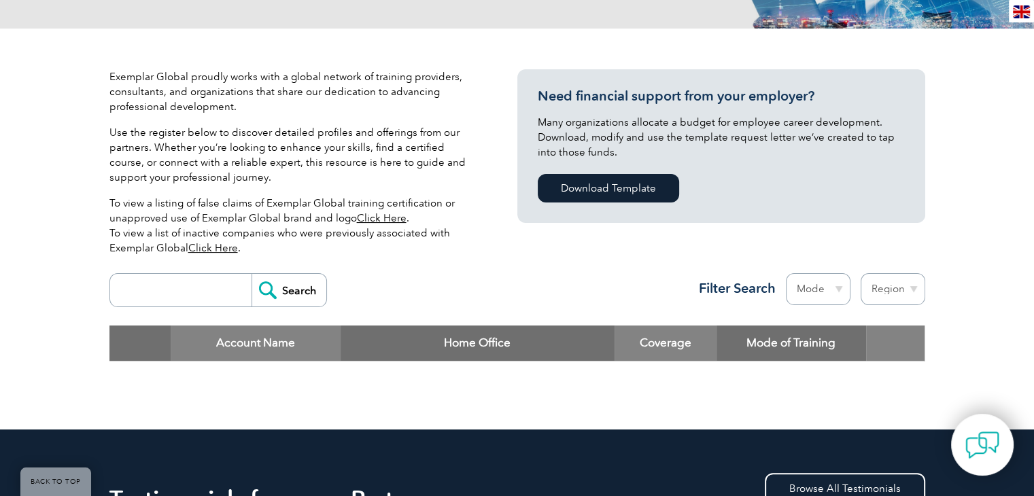
click at [192, 294] on input "search" at bounding box center [184, 290] width 135 height 33
click at [231, 294] on input "GLOBAL ASSOCIATION" at bounding box center [184, 290] width 135 height 33
click at [230, 293] on input "GLOBAL ASSOCIATION" at bounding box center [184, 290] width 135 height 33
click at [228, 286] on input "GLOBAL ASSOCIATION" at bounding box center [184, 290] width 135 height 33
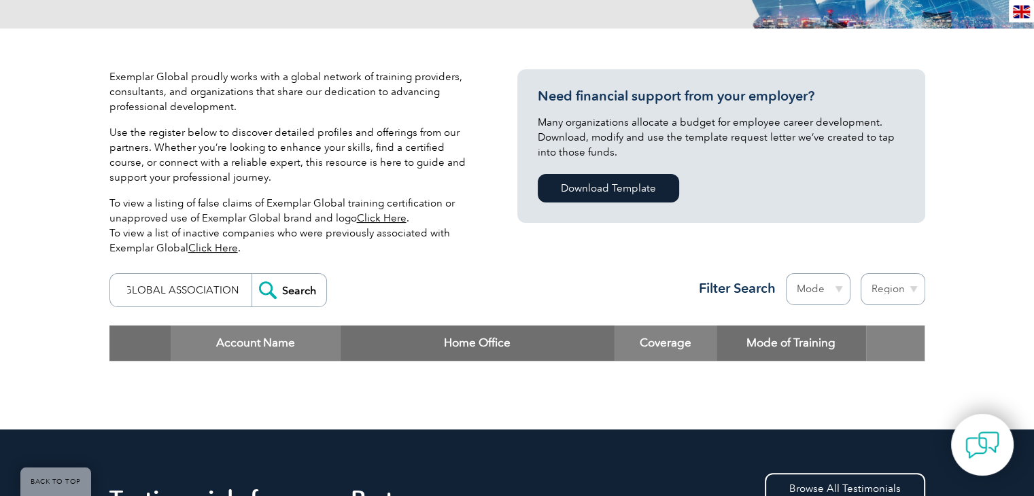
drag, startPoint x: 167, startPoint y: 292, endPoint x: 276, endPoint y: 289, distance: 108.8
click at [276, 289] on form "GLOBAL ASSOCIATION Search" at bounding box center [218, 290] width 218 height 34
type input "GLOBAL"
click at [291, 291] on input "Search" at bounding box center [289, 290] width 75 height 33
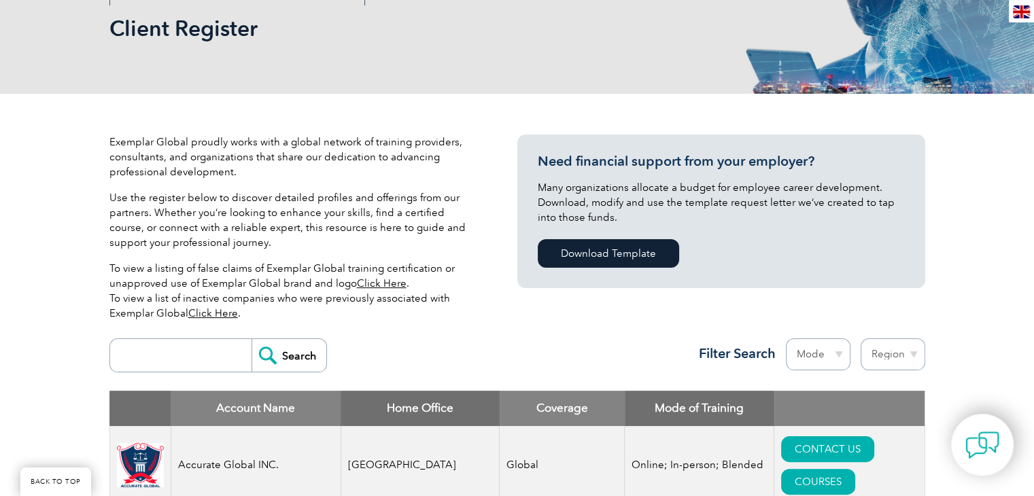
scroll to position [204, 0]
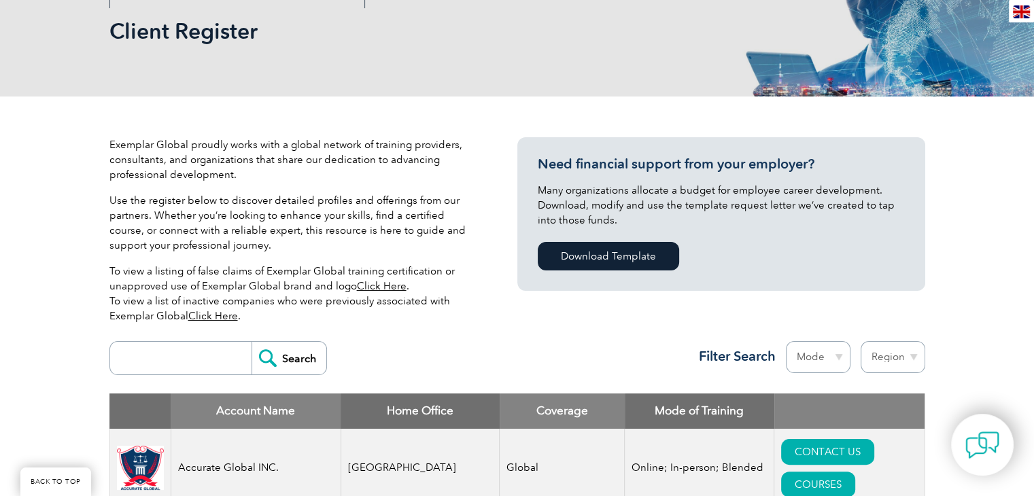
click at [150, 343] on form "Search" at bounding box center [218, 358] width 218 height 34
click at [154, 362] on input "search" at bounding box center [184, 358] width 135 height 33
paste input "GAQM"
type input "GAQM"
click at [303, 359] on input "Search" at bounding box center [289, 358] width 75 height 33
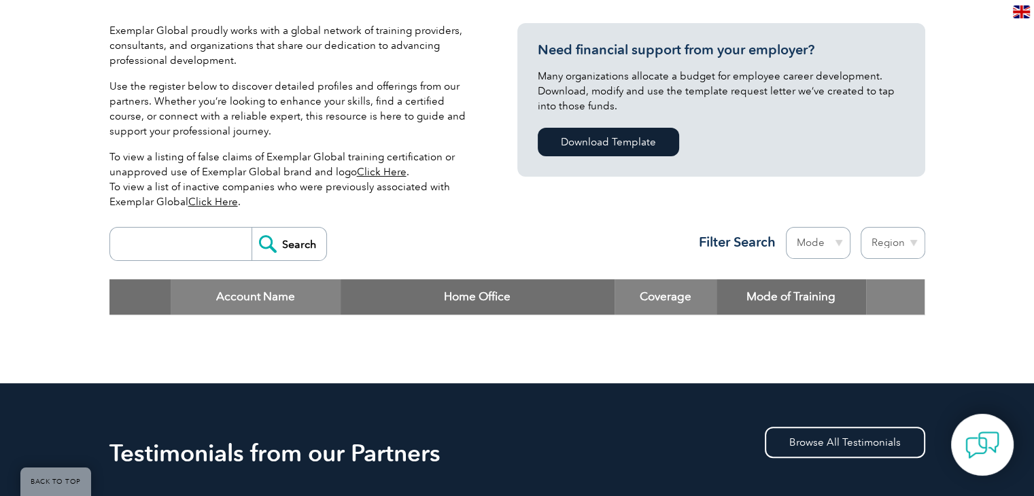
scroll to position [272, 0]
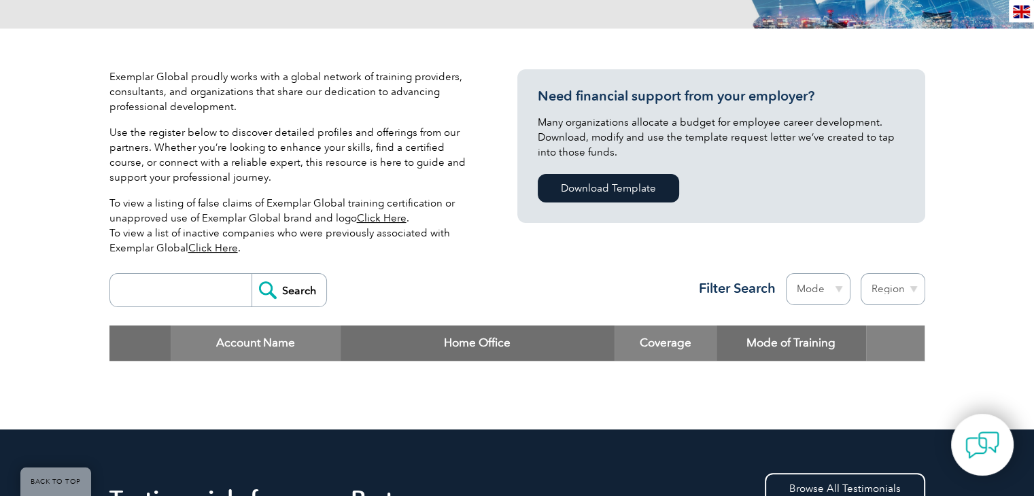
click at [156, 299] on input "search" at bounding box center [184, 290] width 135 height 33
type input "GAQM"
click at [294, 289] on input "Search" at bounding box center [289, 290] width 75 height 33
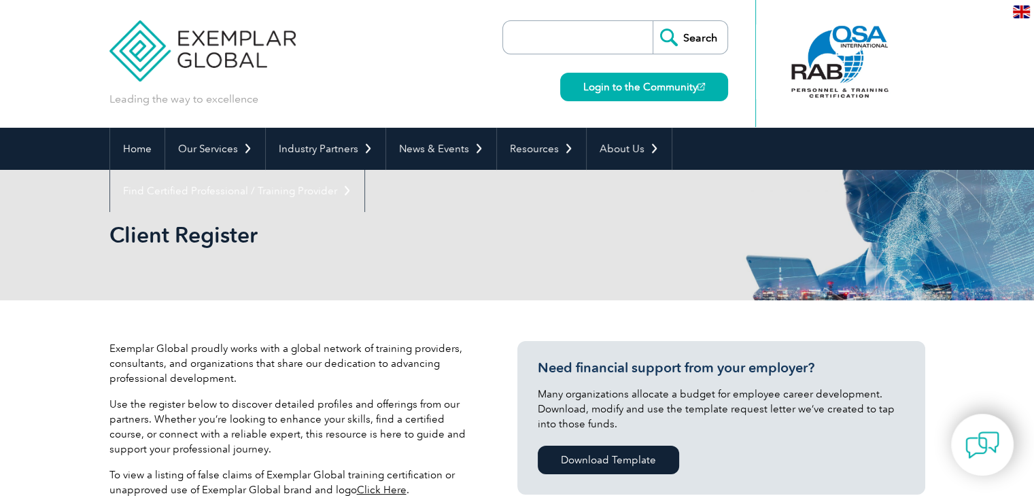
click at [547, 40] on input "search" at bounding box center [581, 37] width 143 height 33
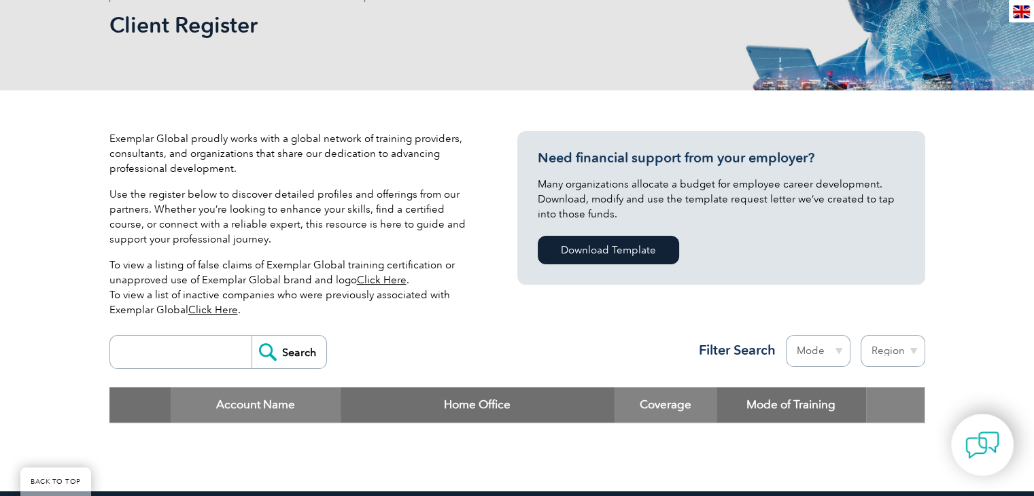
scroll to position [272, 0]
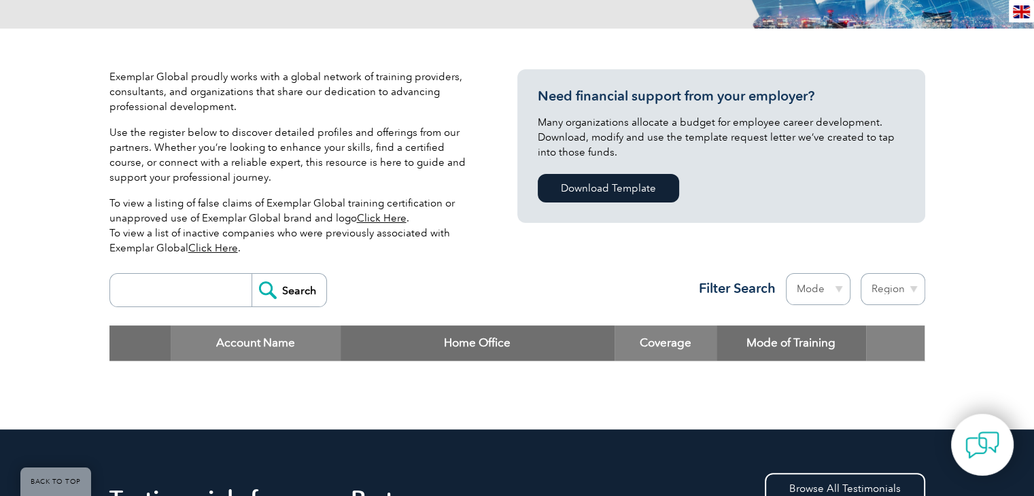
click at [201, 294] on input "search" at bounding box center [184, 290] width 135 height 33
type input "BQF"
click at [284, 286] on input "Search" at bounding box center [289, 290] width 75 height 33
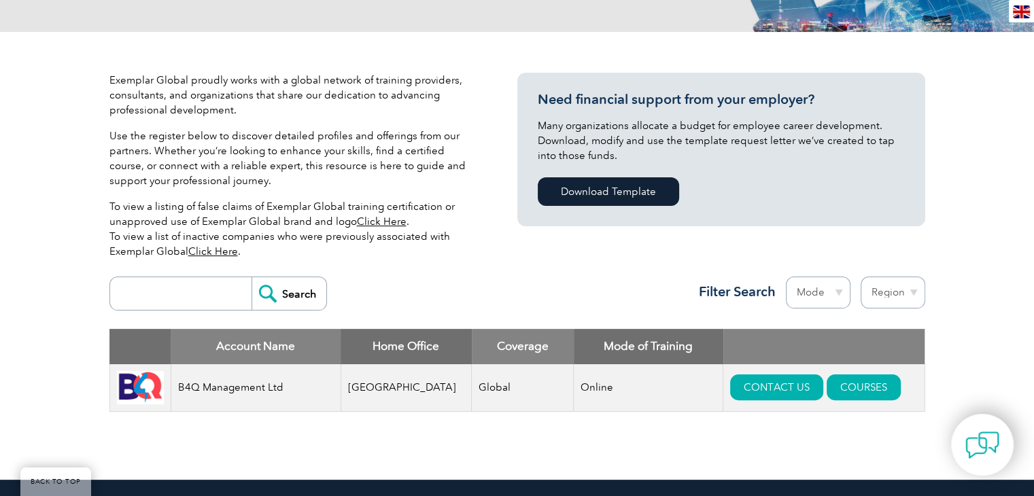
scroll to position [272, 0]
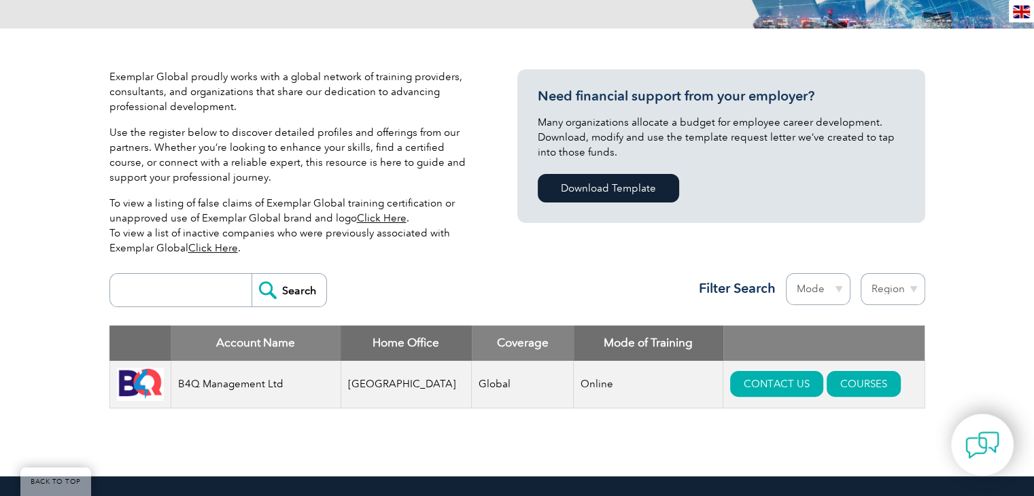
click at [185, 293] on input "search" at bounding box center [184, 290] width 135 height 33
type input "tnv"
click at [277, 288] on input "Search" at bounding box center [289, 290] width 75 height 33
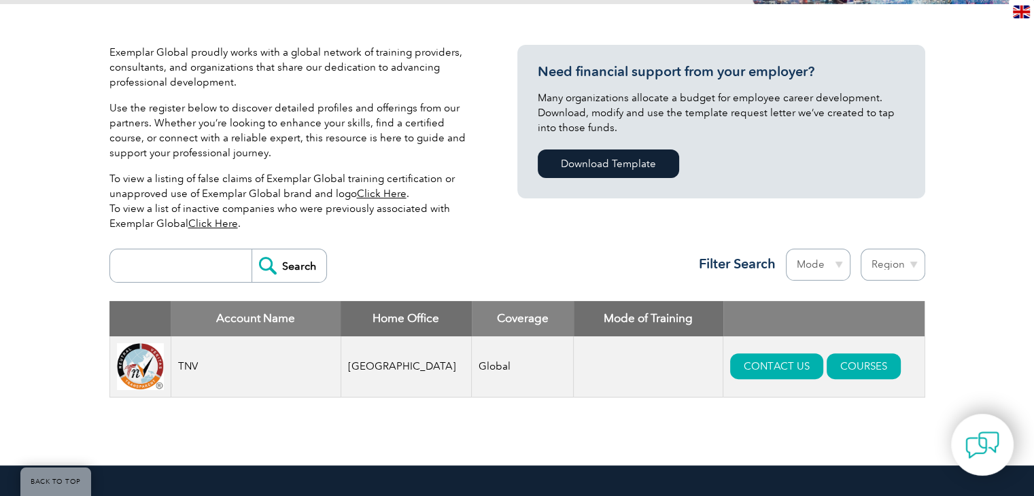
scroll to position [272, 0]
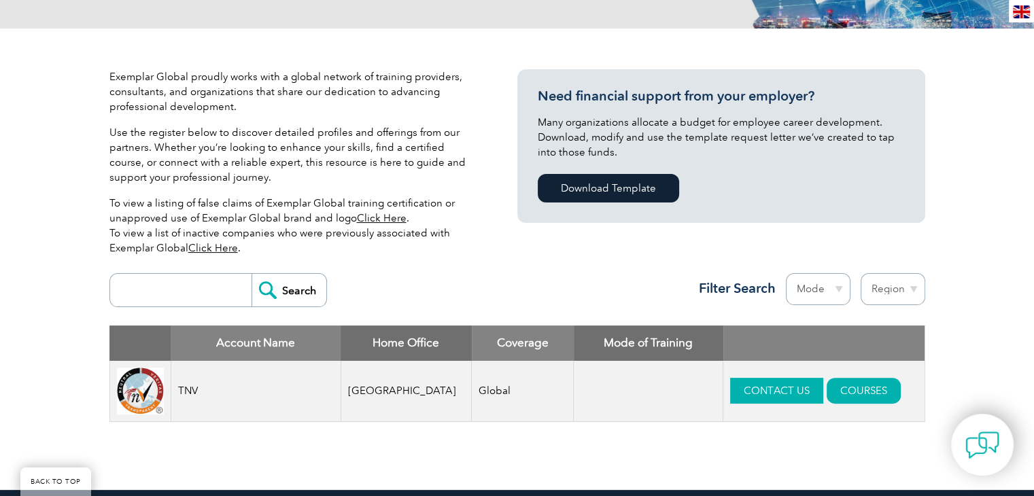
click at [764, 397] on link "CONTACT US" at bounding box center [776, 391] width 93 height 26
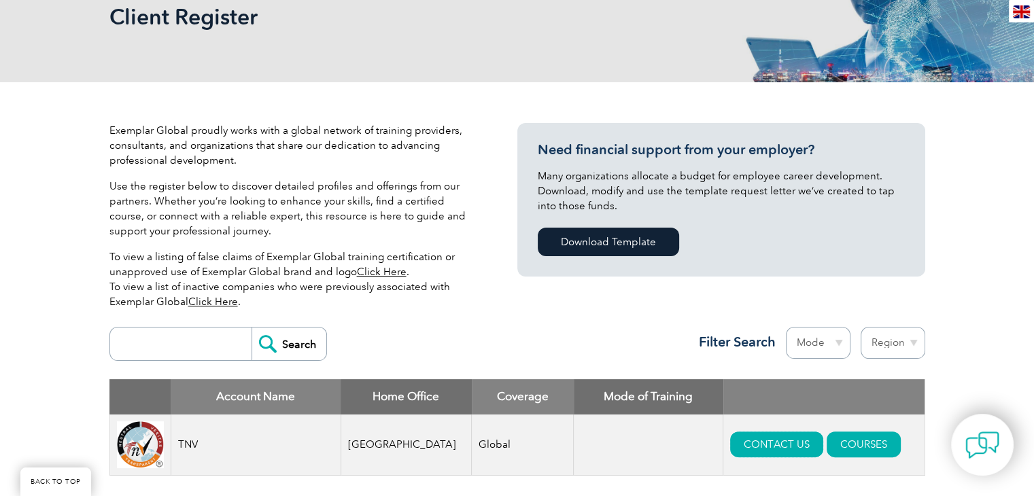
scroll to position [340, 0]
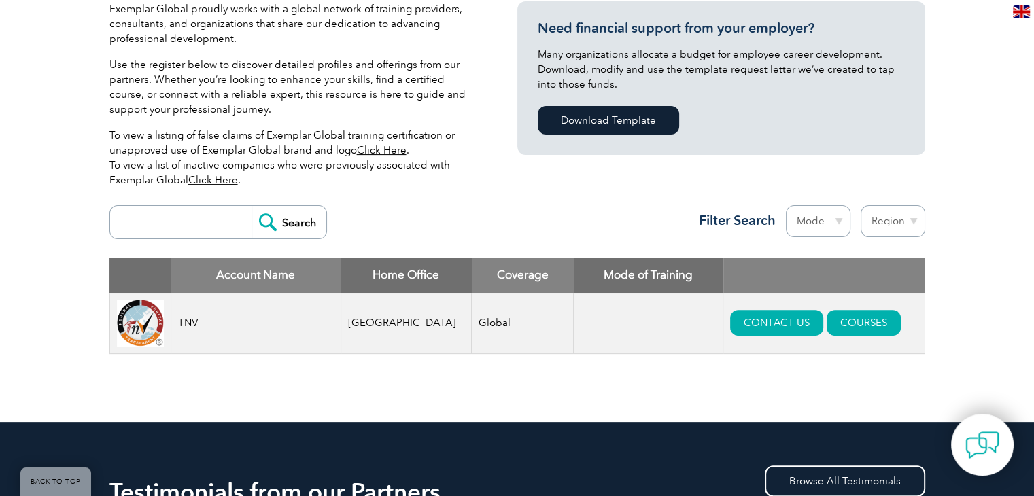
click at [177, 220] on input "search" at bounding box center [184, 222] width 135 height 33
type input "GAQM"
click at [272, 226] on input "Search" at bounding box center [289, 222] width 75 height 33
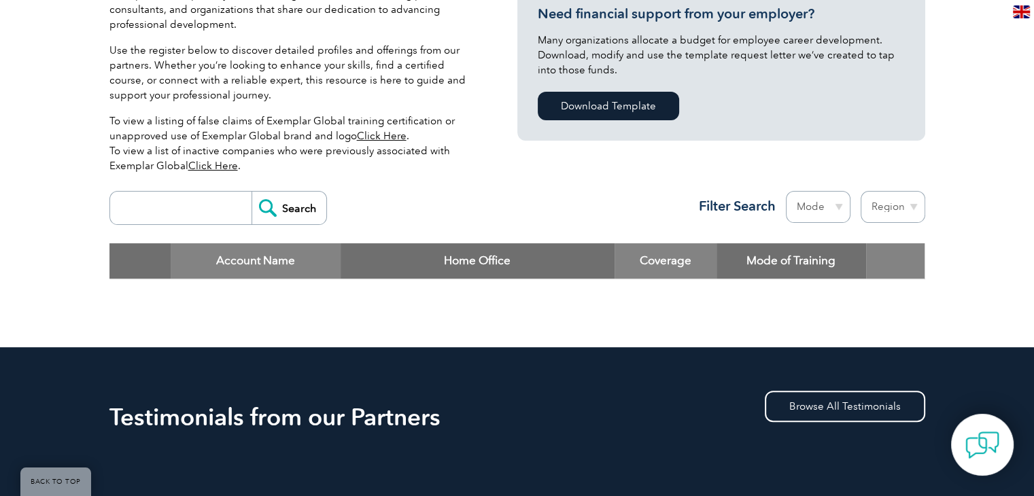
scroll to position [362, 0]
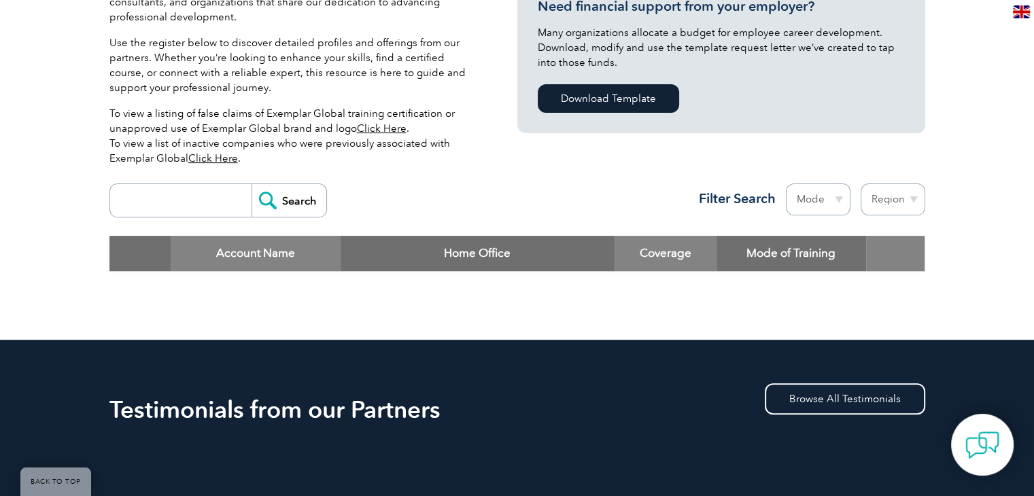
click at [216, 210] on input "search" at bounding box center [184, 200] width 135 height 33
type input "B4Q"
click at [288, 197] on input "Search" at bounding box center [289, 200] width 75 height 33
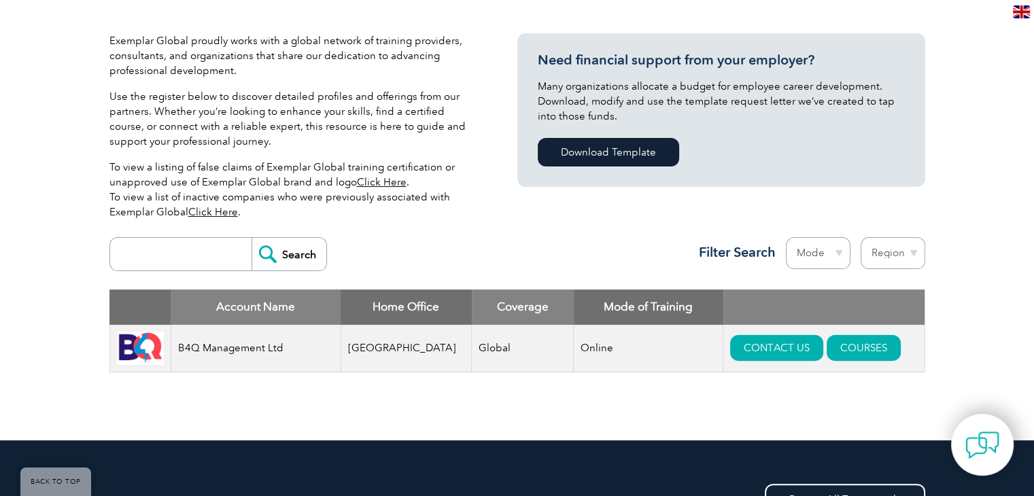
scroll to position [340, 0]
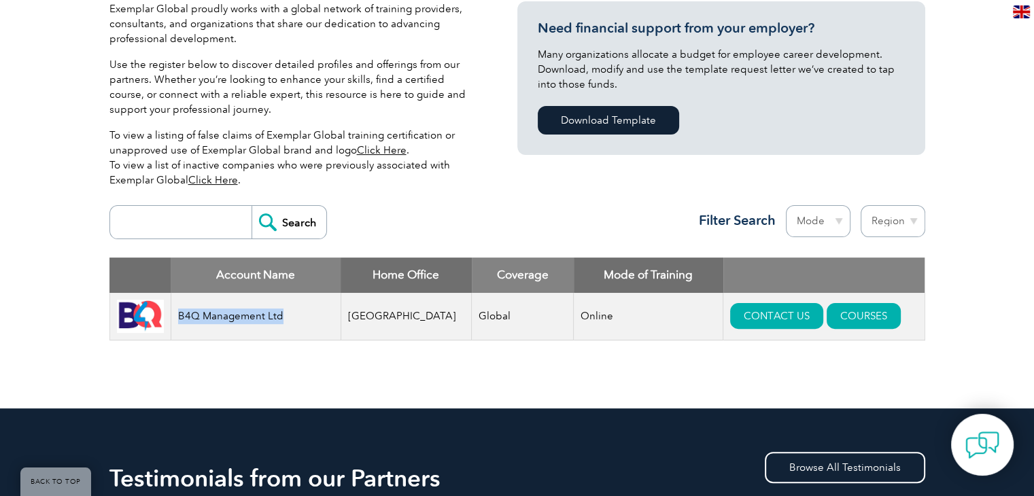
drag, startPoint x: 290, startPoint y: 318, endPoint x: 182, endPoint y: 318, distance: 108.1
click at [182, 318] on td "B4Q Management Ltd" at bounding box center [256, 317] width 170 height 48
copy td "B4Q Management Ltd"
